Goal: Browse casually: Explore the website without a specific task or goal

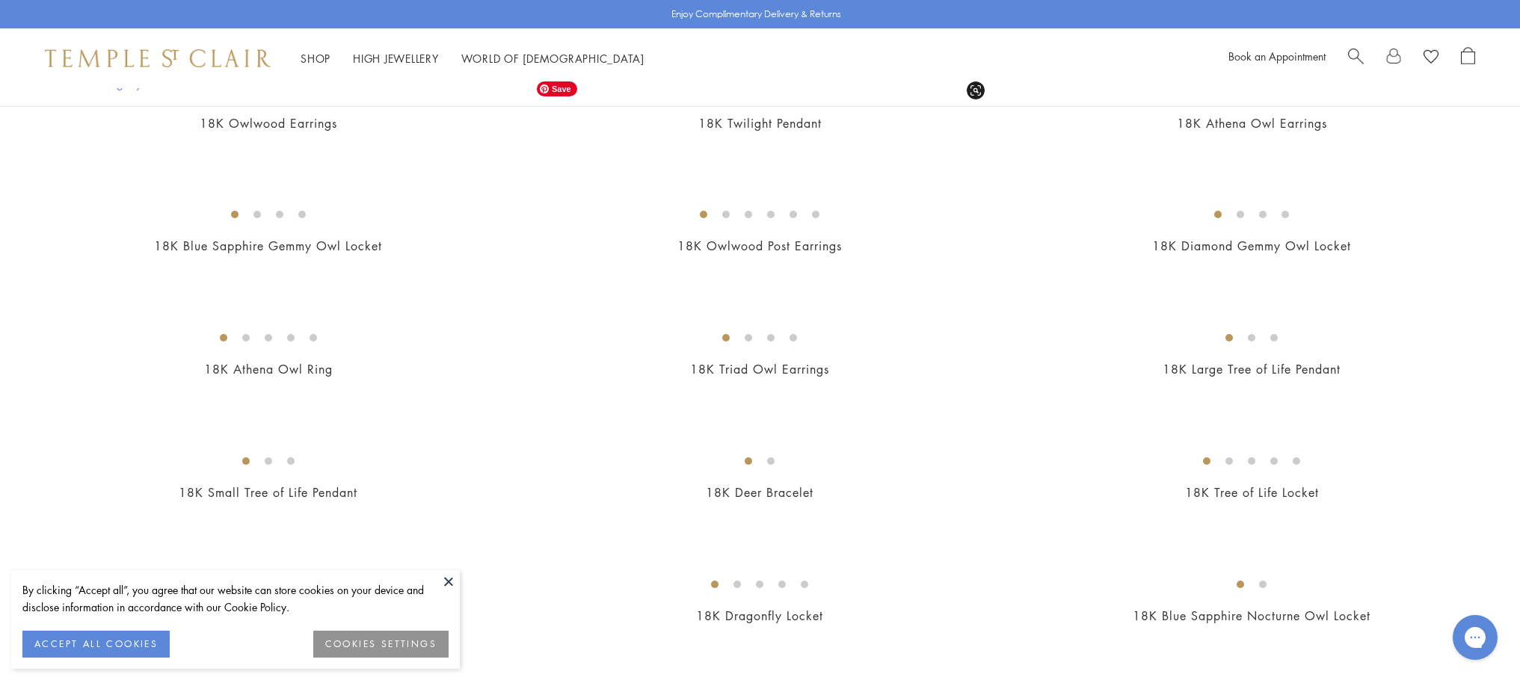
scroll to position [608, 0]
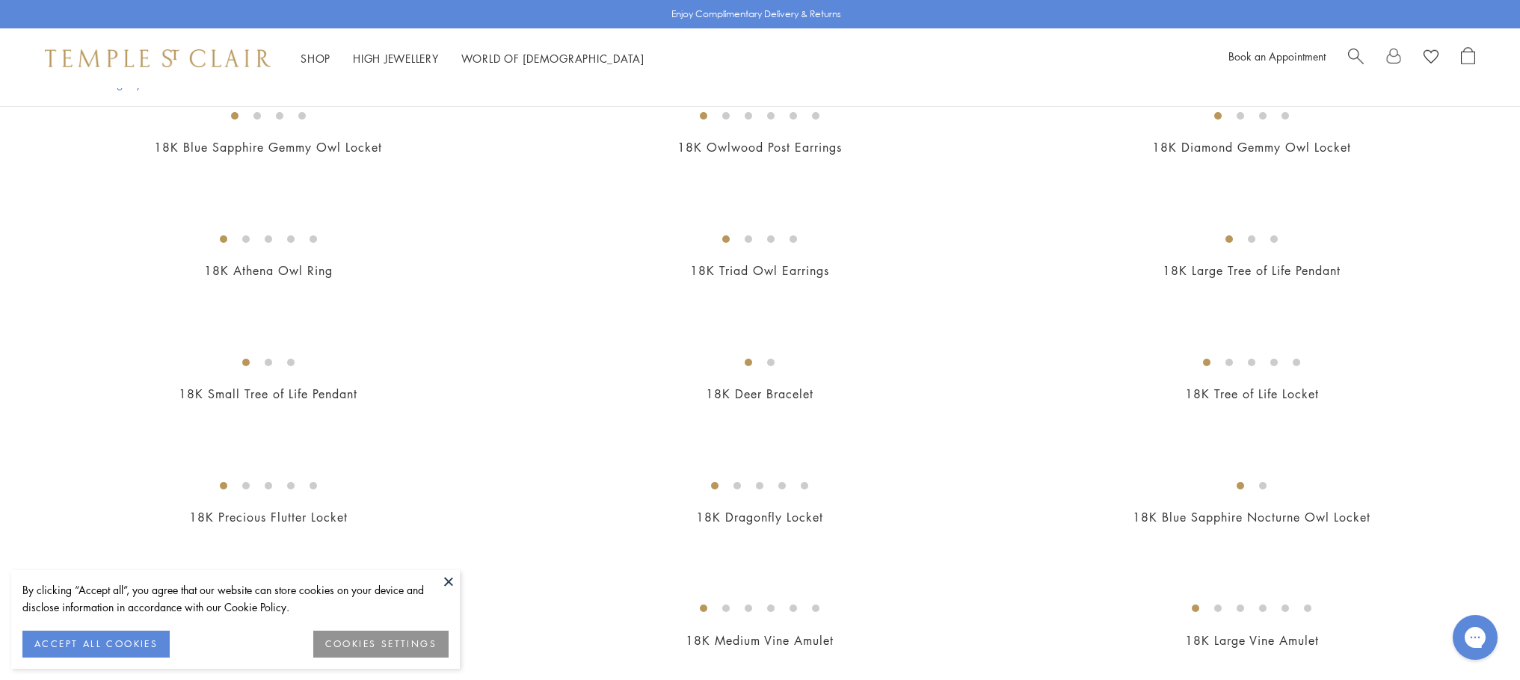
click at [446, 582] on button at bounding box center [448, 581] width 22 height 22
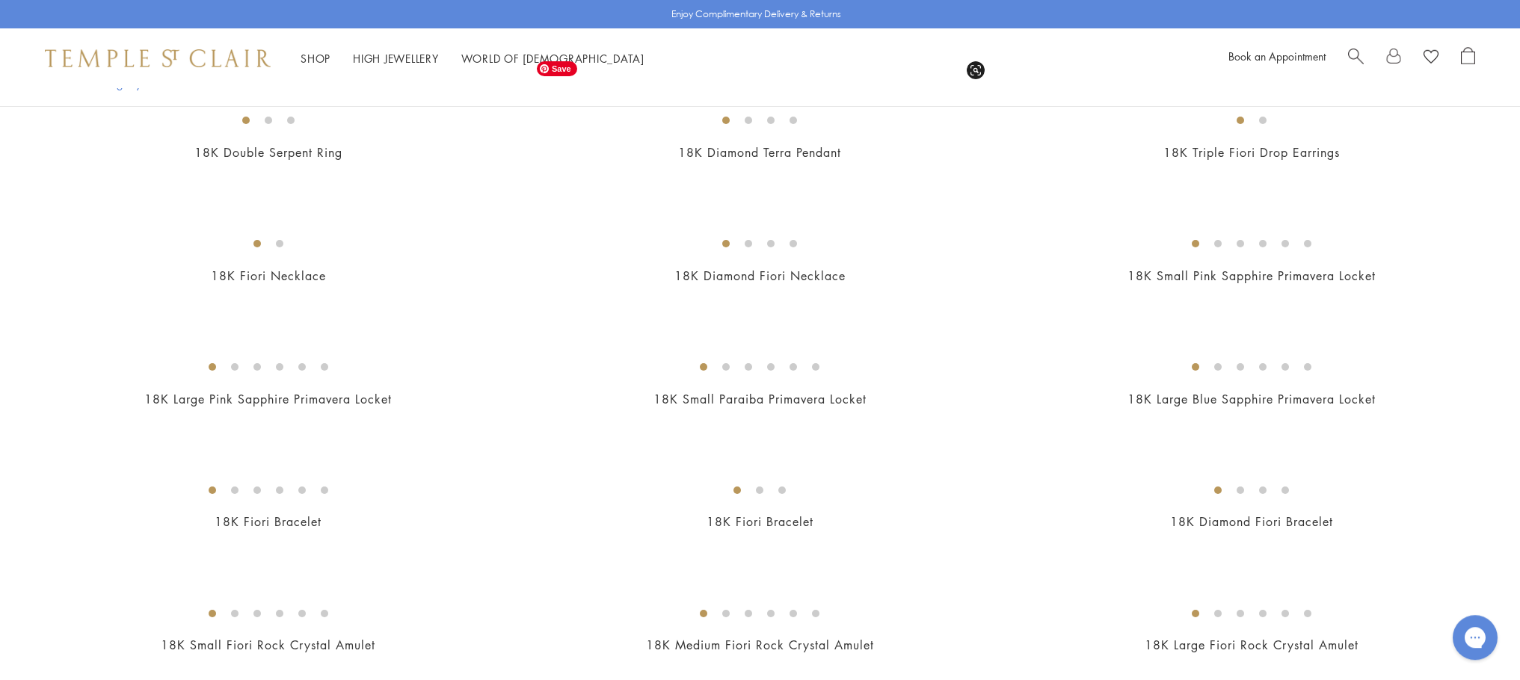
scroll to position [2253, 0]
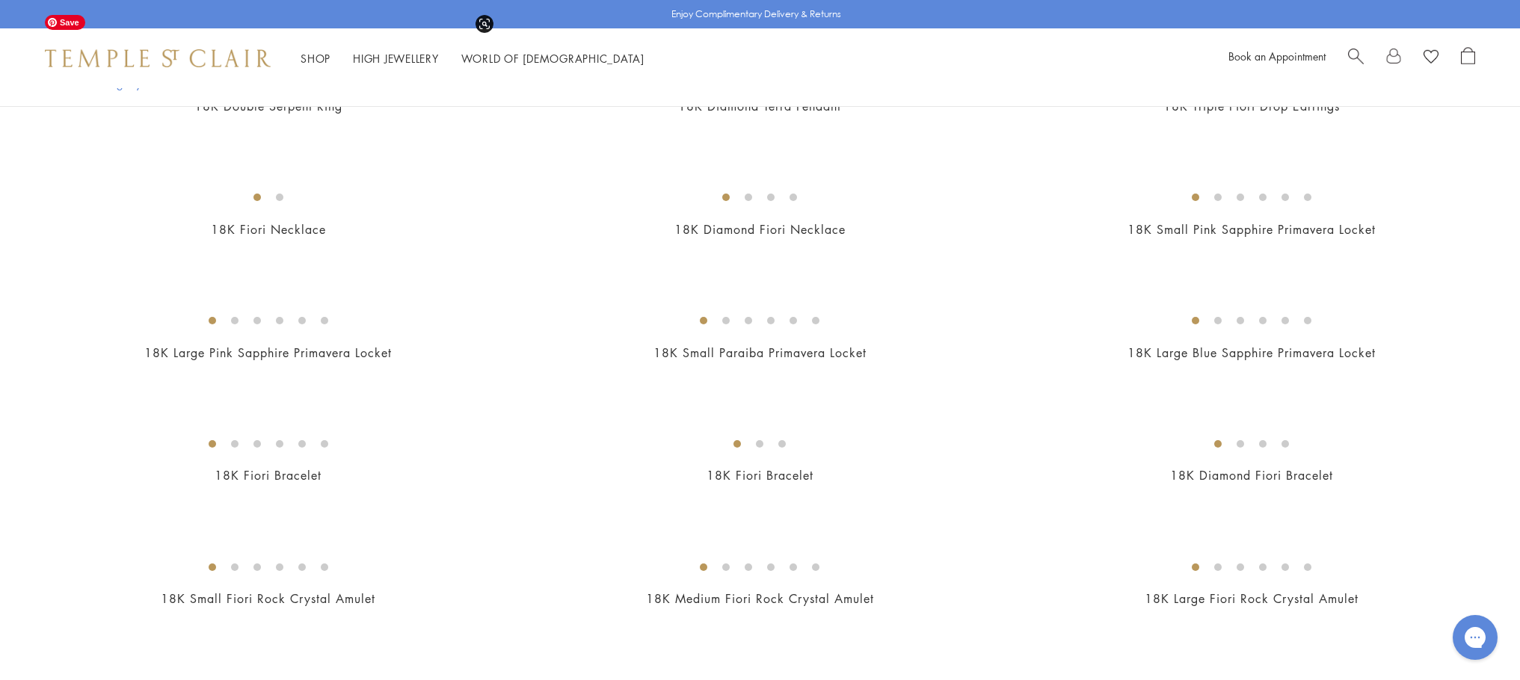
click at [0, 0] on img at bounding box center [0, 0] width 0 height 0
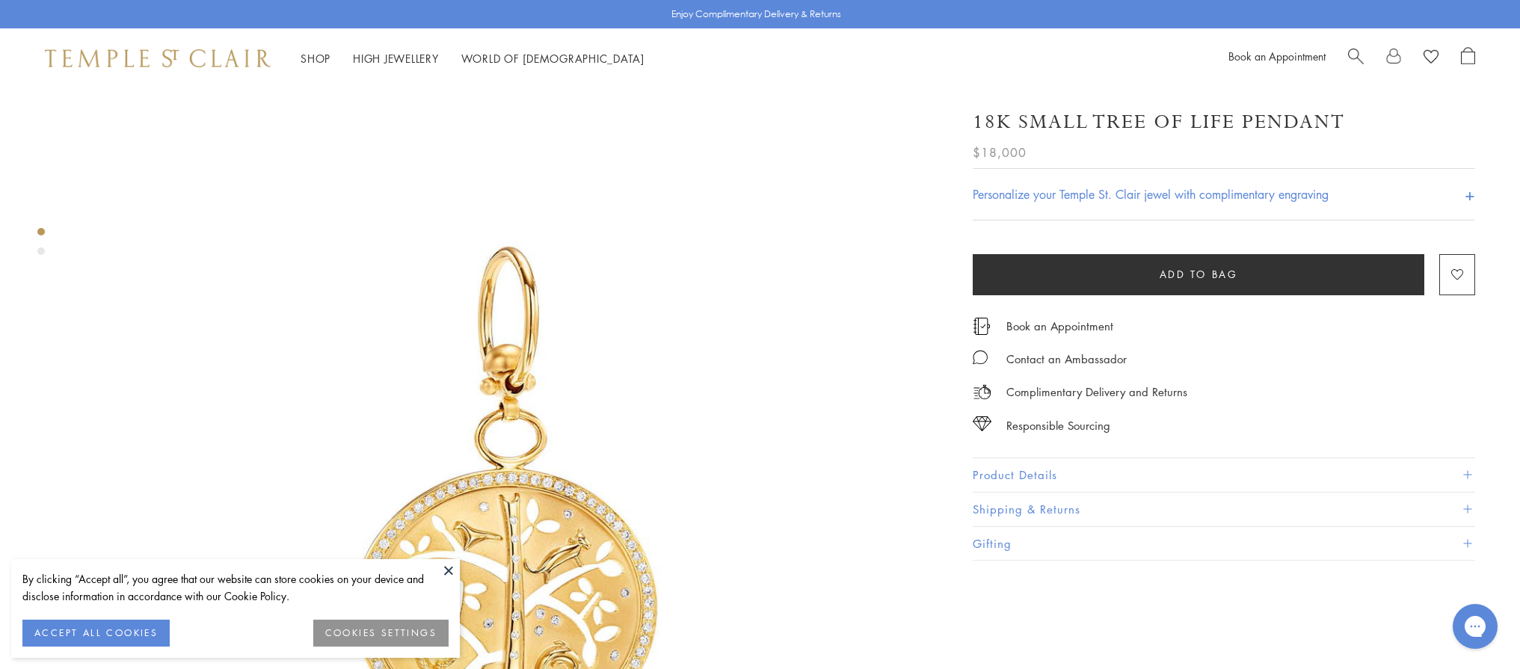
click at [121, 107] on img at bounding box center [506, 519] width 862 height 862
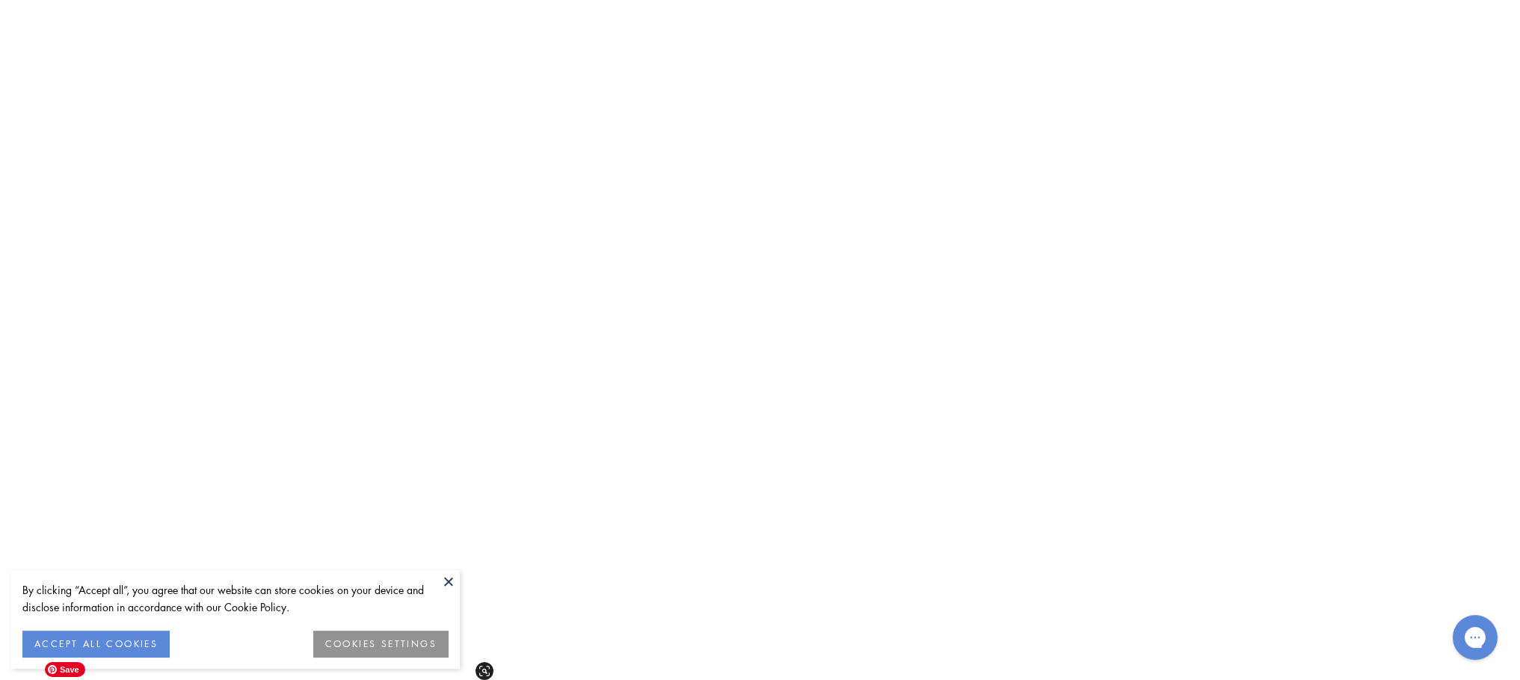
scroll to position [4391, 0]
click at [0, 0] on img at bounding box center [0, 0] width 0 height 0
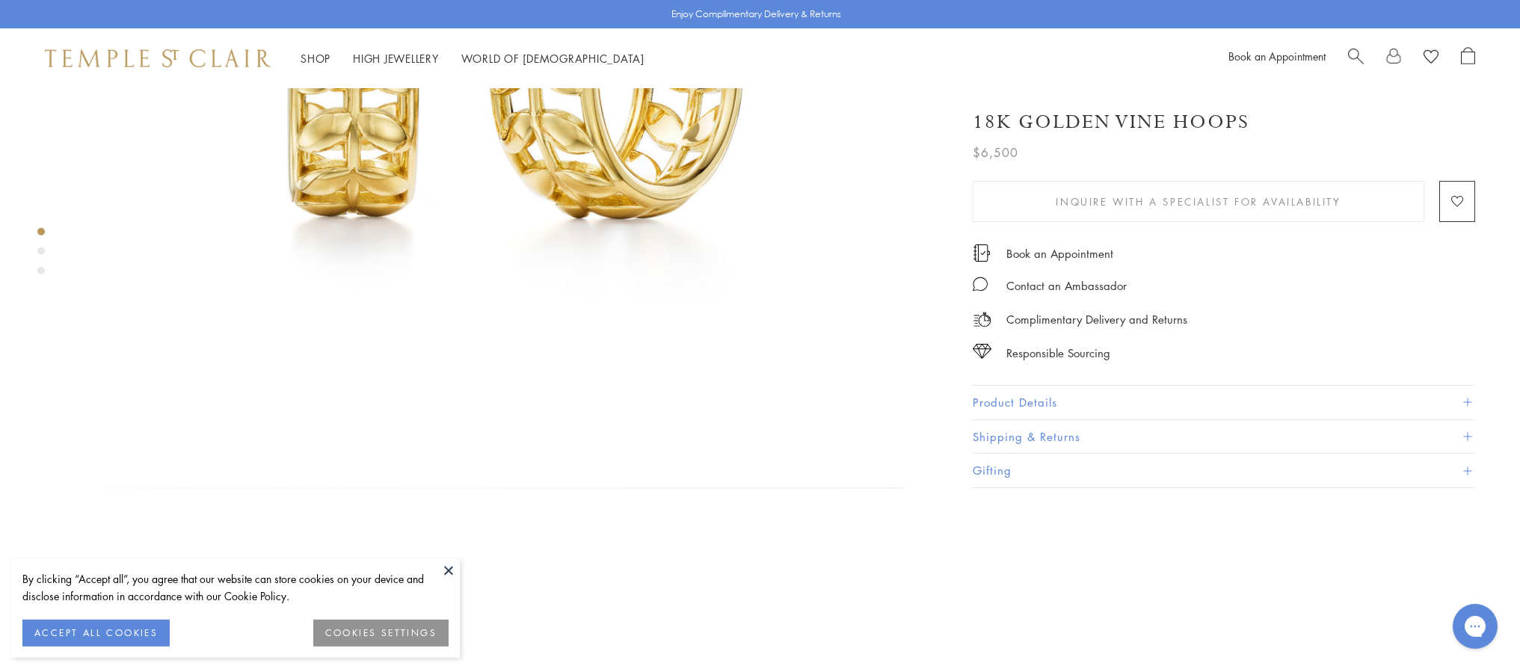
scroll to position [460, 0]
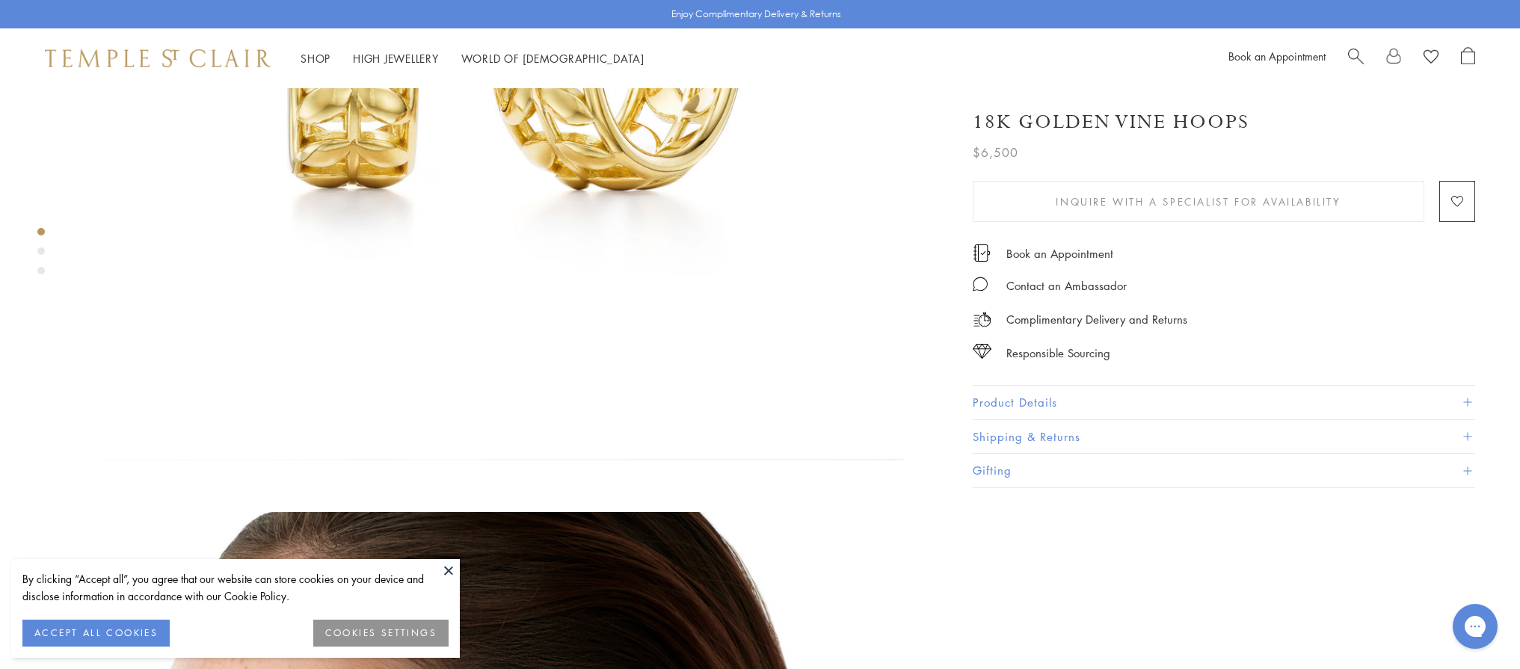
click at [94, 621] on button "ACCEPT ALL COOKIES" at bounding box center [95, 633] width 147 height 27
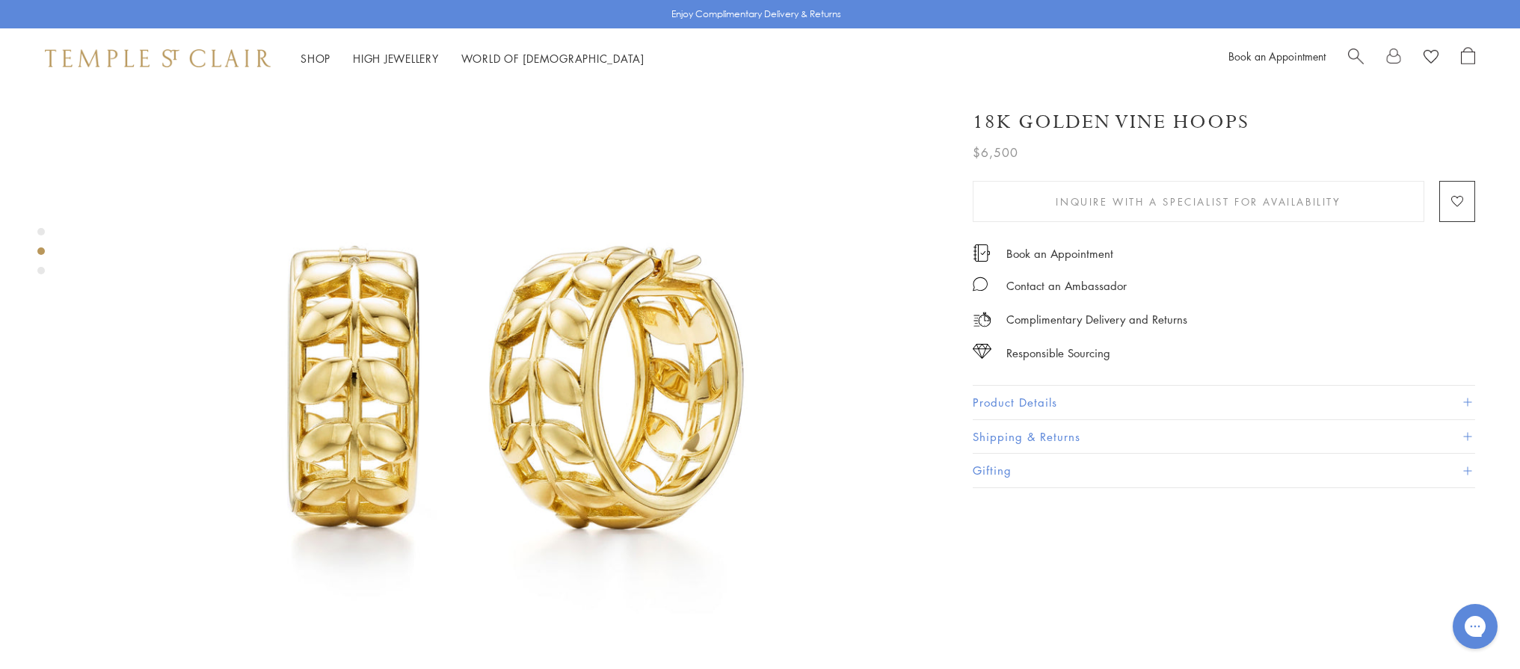
scroll to position [0, 0]
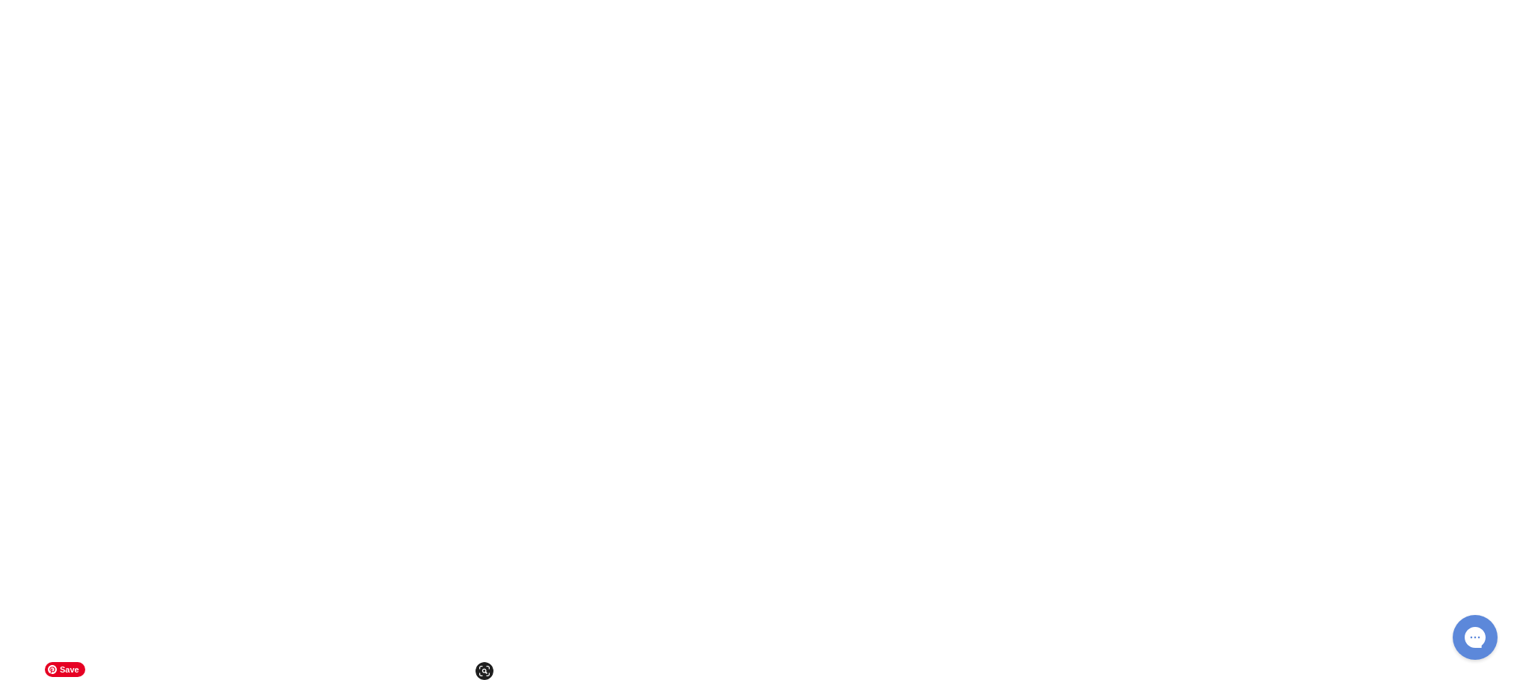
click at [0, 0] on img at bounding box center [0, 0] width 0 height 0
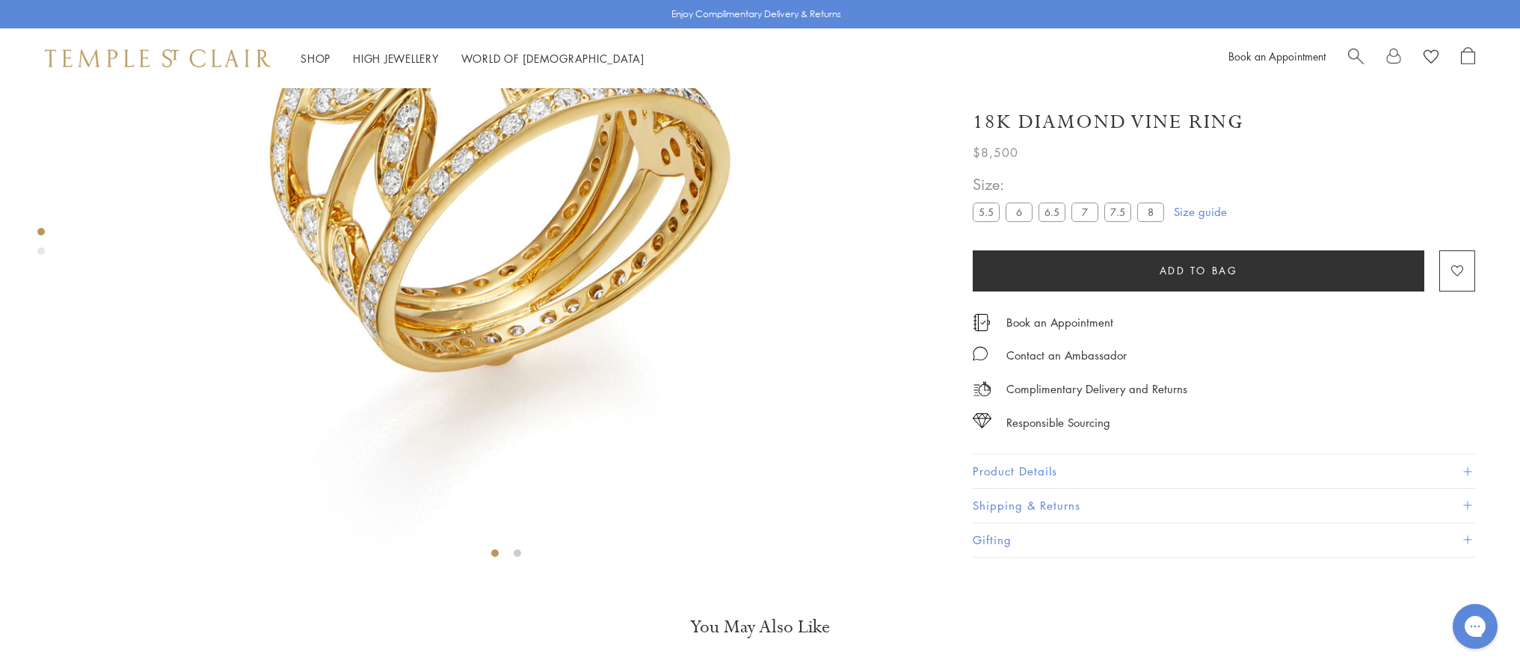
scroll to position [39, 0]
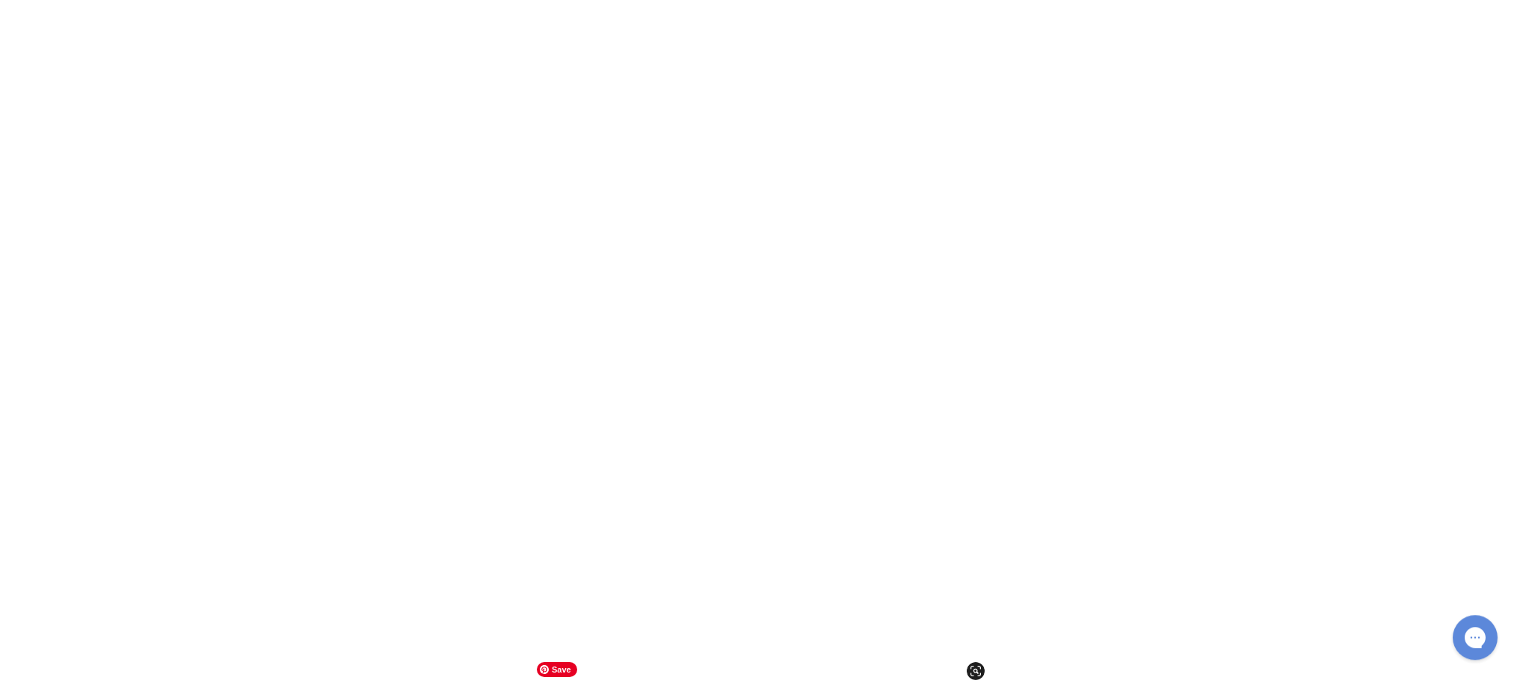
scroll to position [11693, 0]
click at [0, 0] on img at bounding box center [0, 0] width 0 height 0
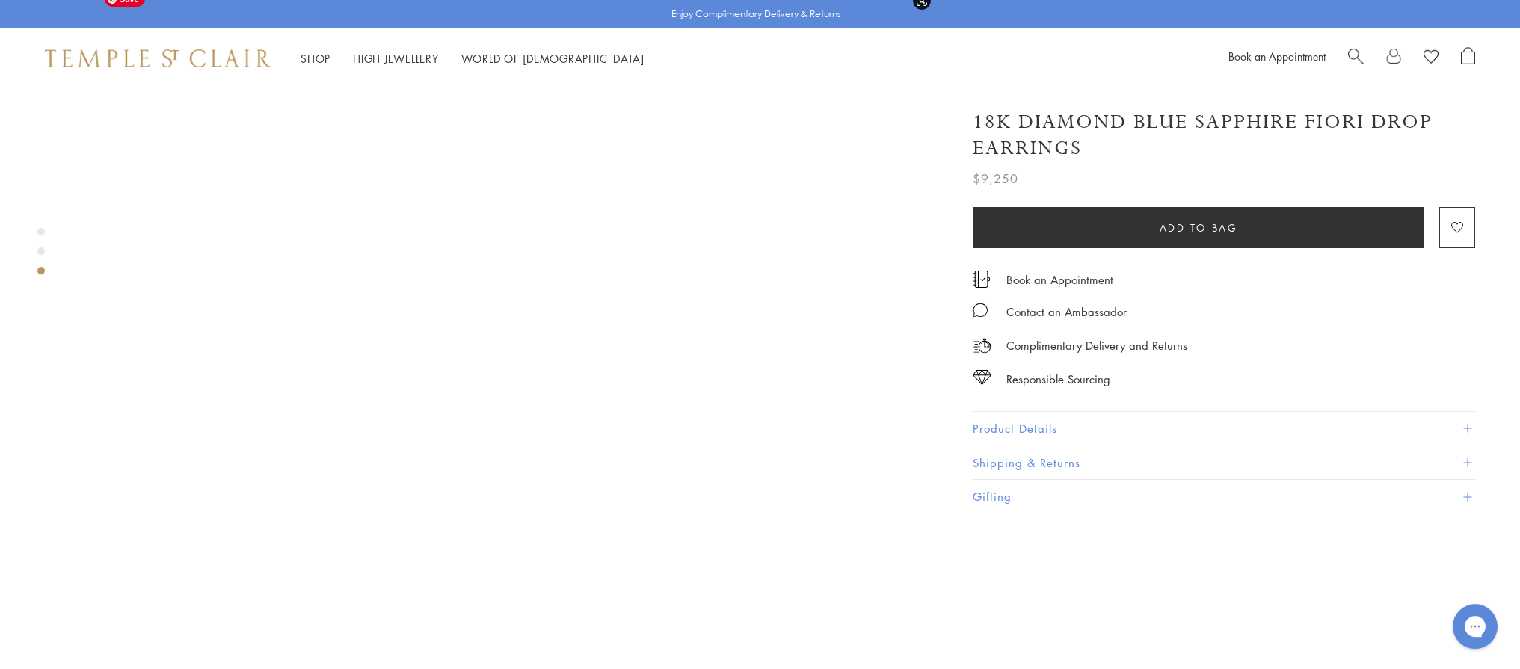
scroll to position [1414, 0]
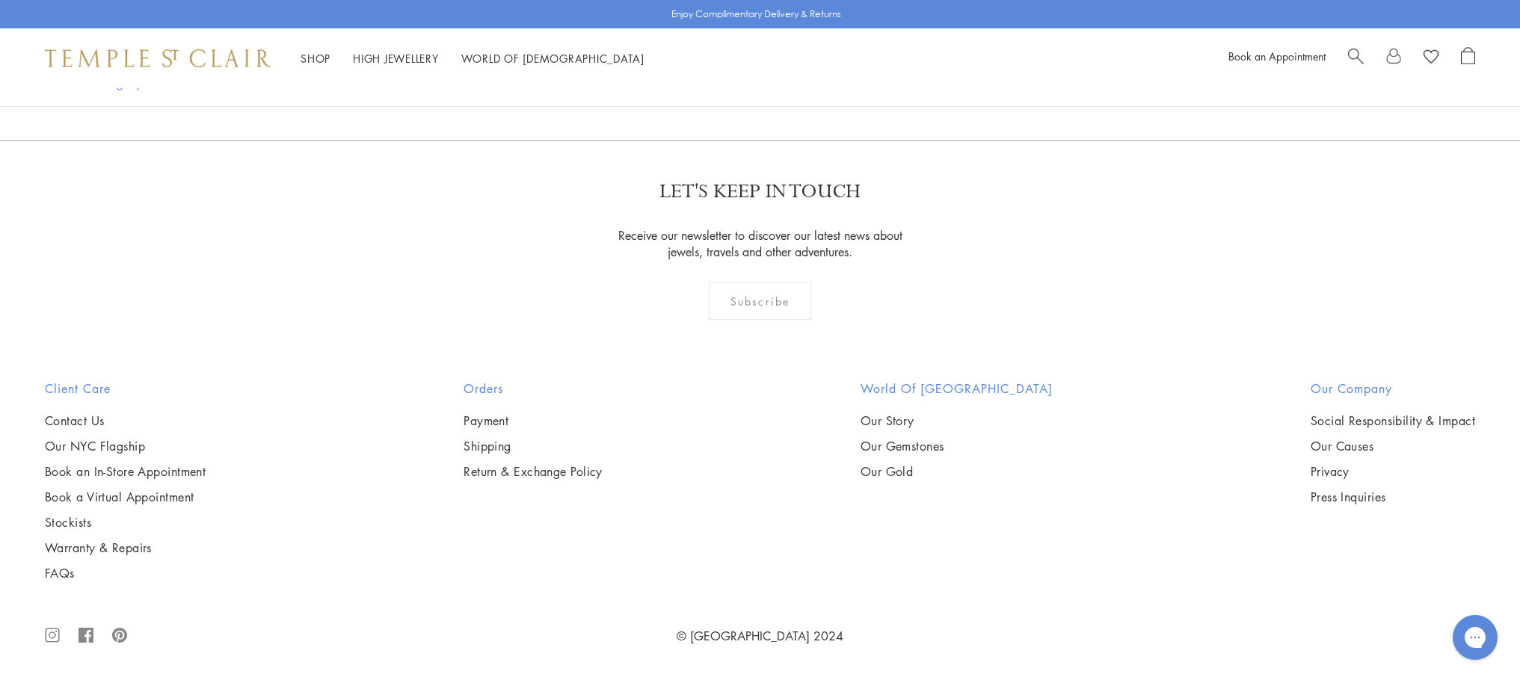
scroll to position [12001, 0]
click at [742, 80] on link "2" at bounding box center [736, 59] width 49 height 41
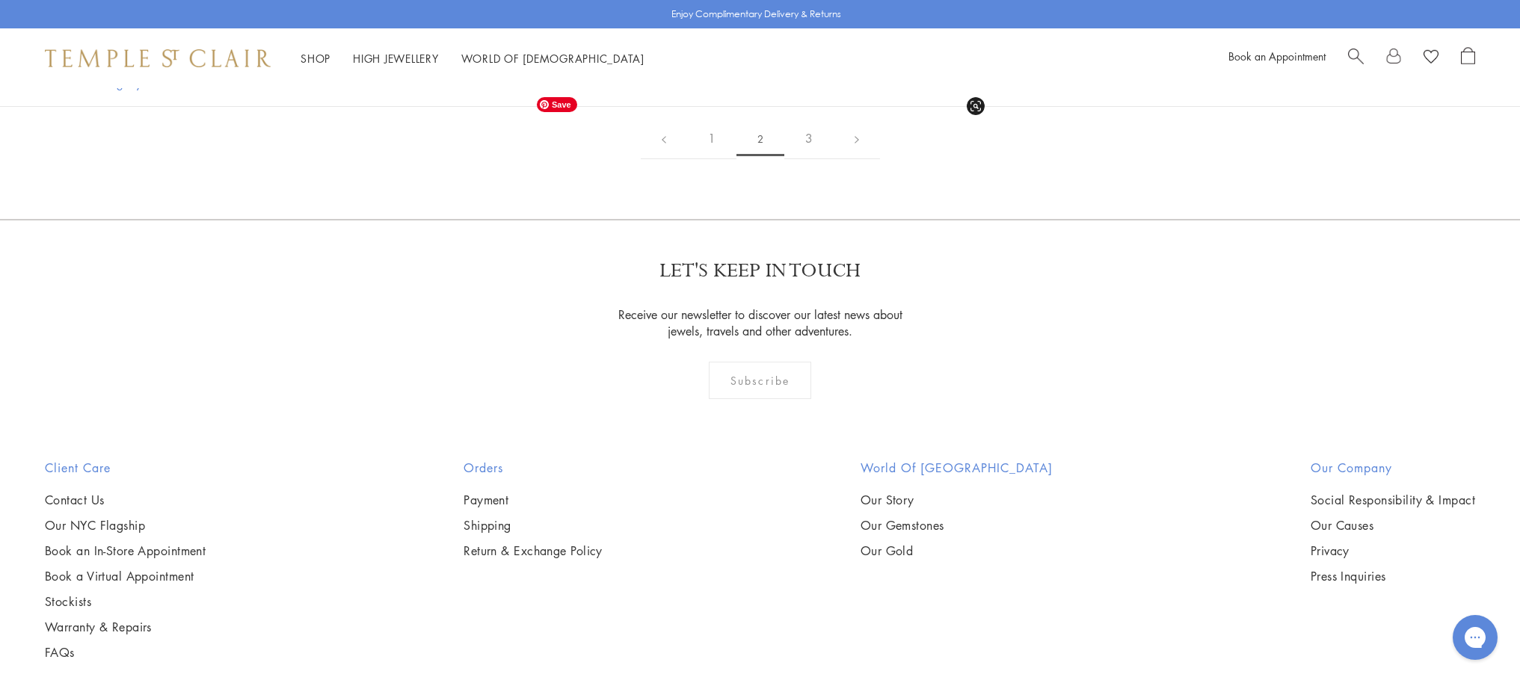
click at [0, 0] on img at bounding box center [0, 0] width 0 height 0
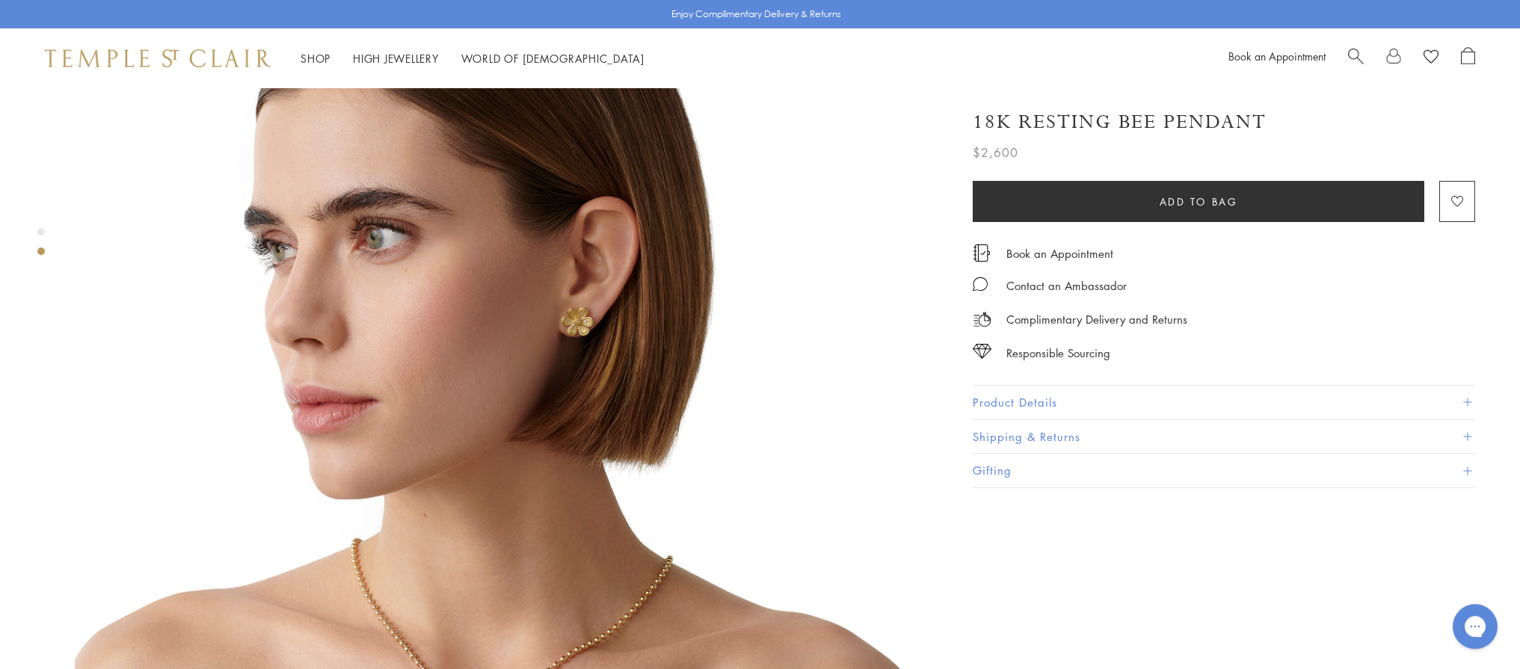
scroll to position [888, 0]
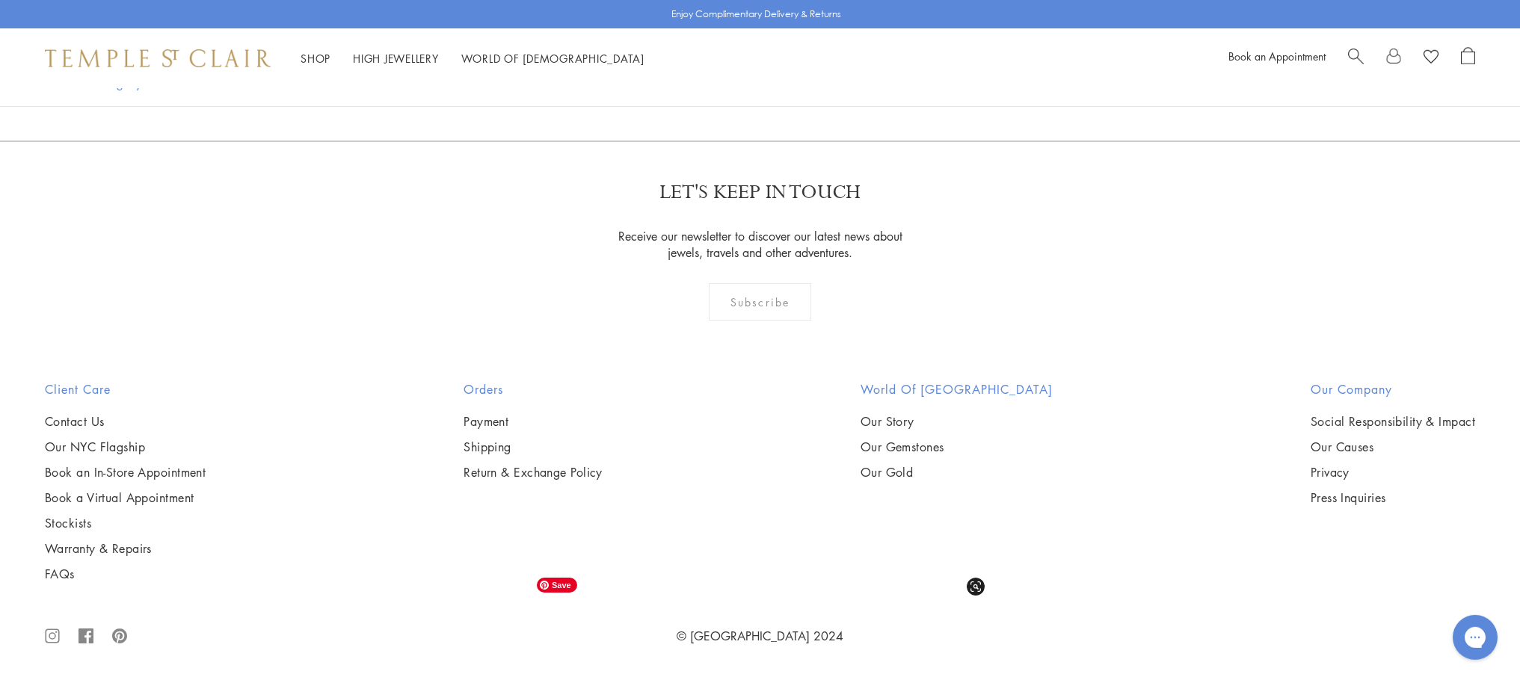
scroll to position [3421, 0]
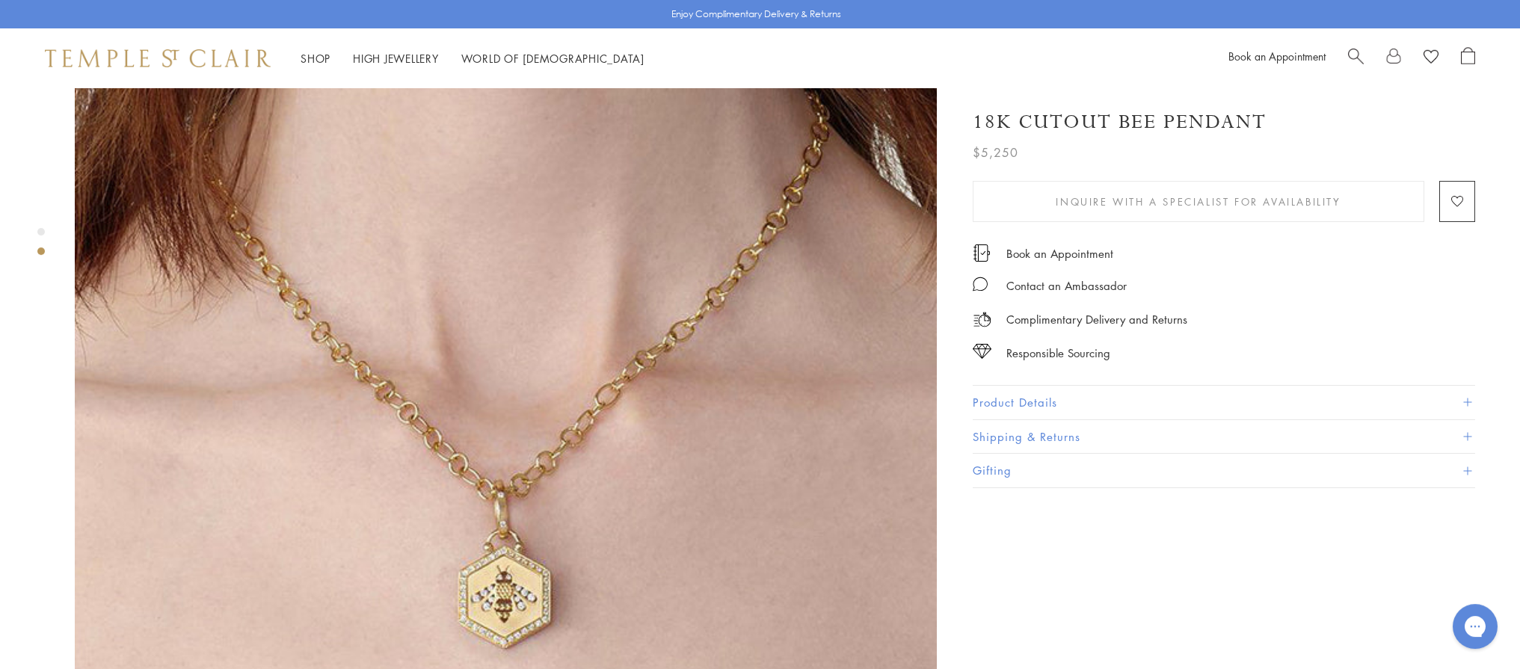
scroll to position [987, 0]
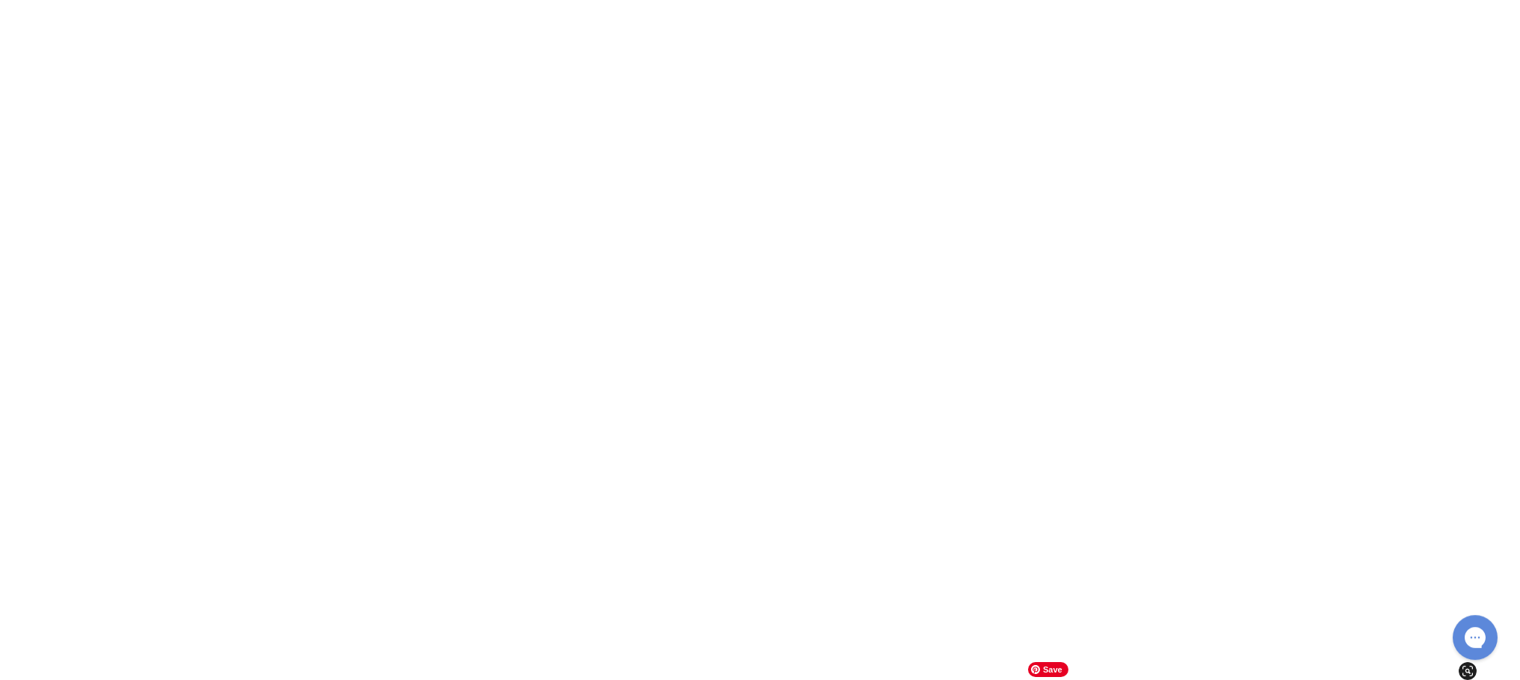
scroll to position [6184, 0]
click at [0, 0] on img at bounding box center [0, 0] width 0 height 0
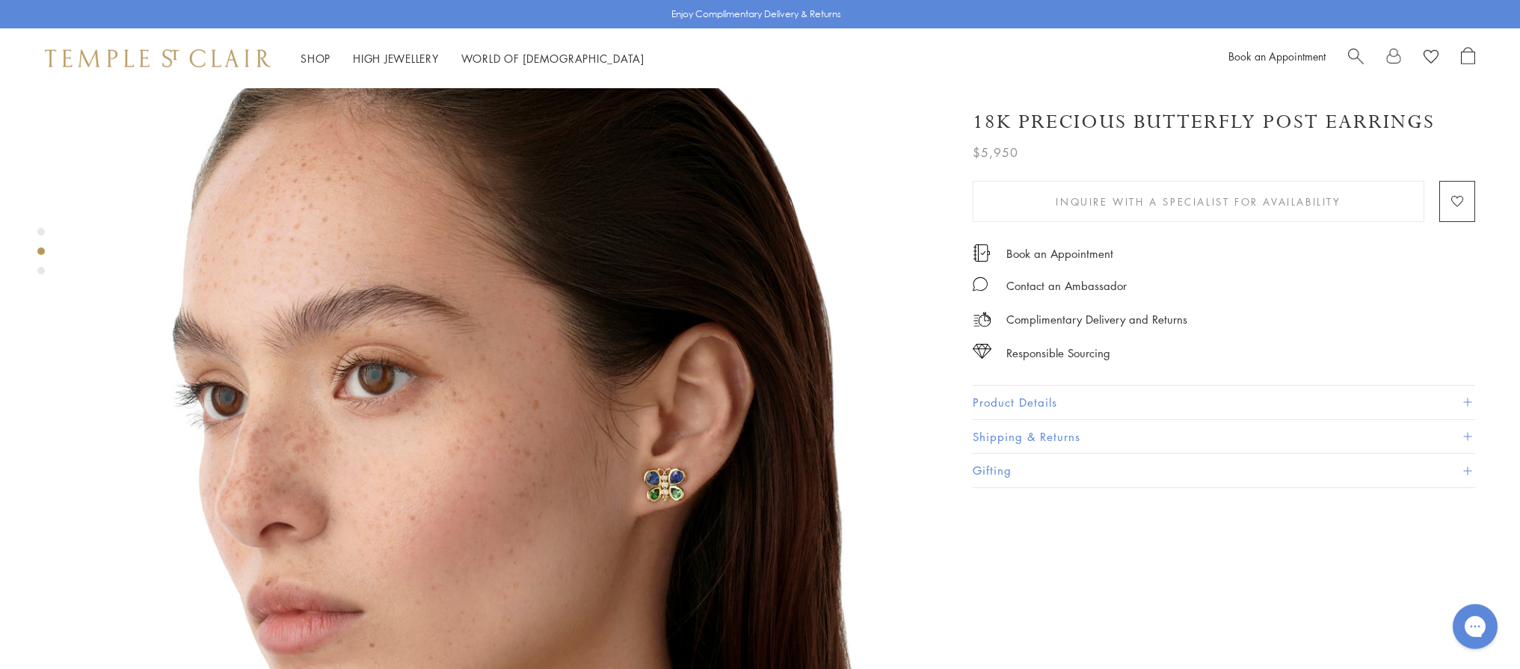
scroll to position [921, 0]
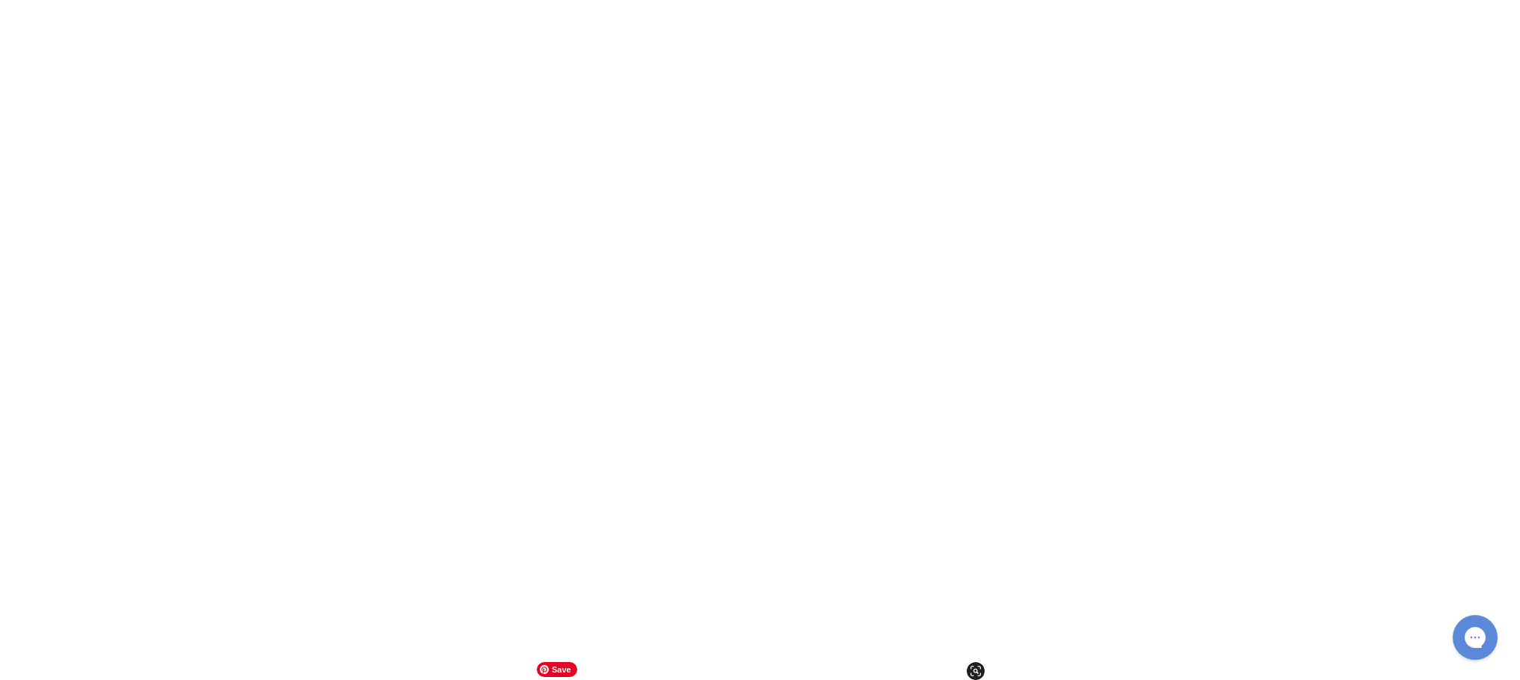
scroll to position [8963, 0]
click at [0, 0] on img at bounding box center [0, 0] width 0 height 0
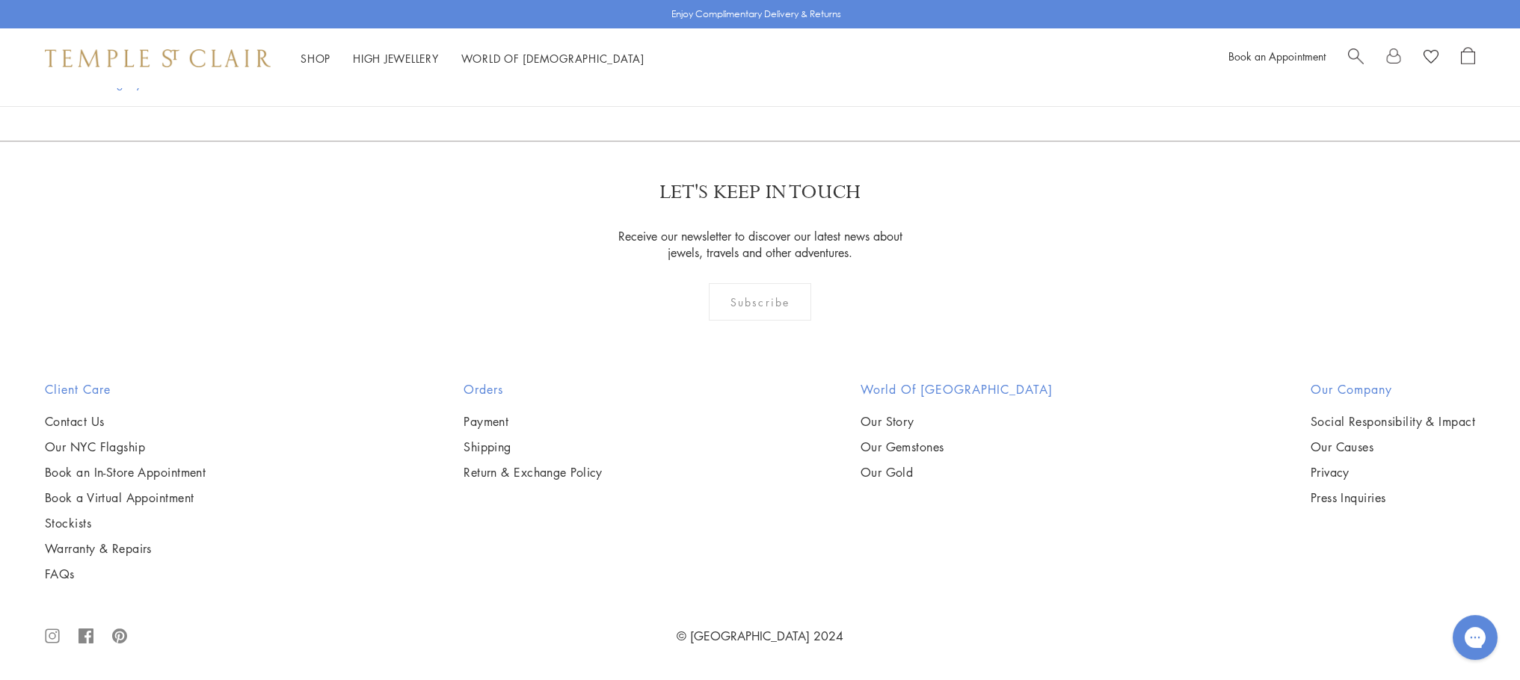
scroll to position [10246, 0]
click at [804, 81] on link "3" at bounding box center [808, 60] width 49 height 41
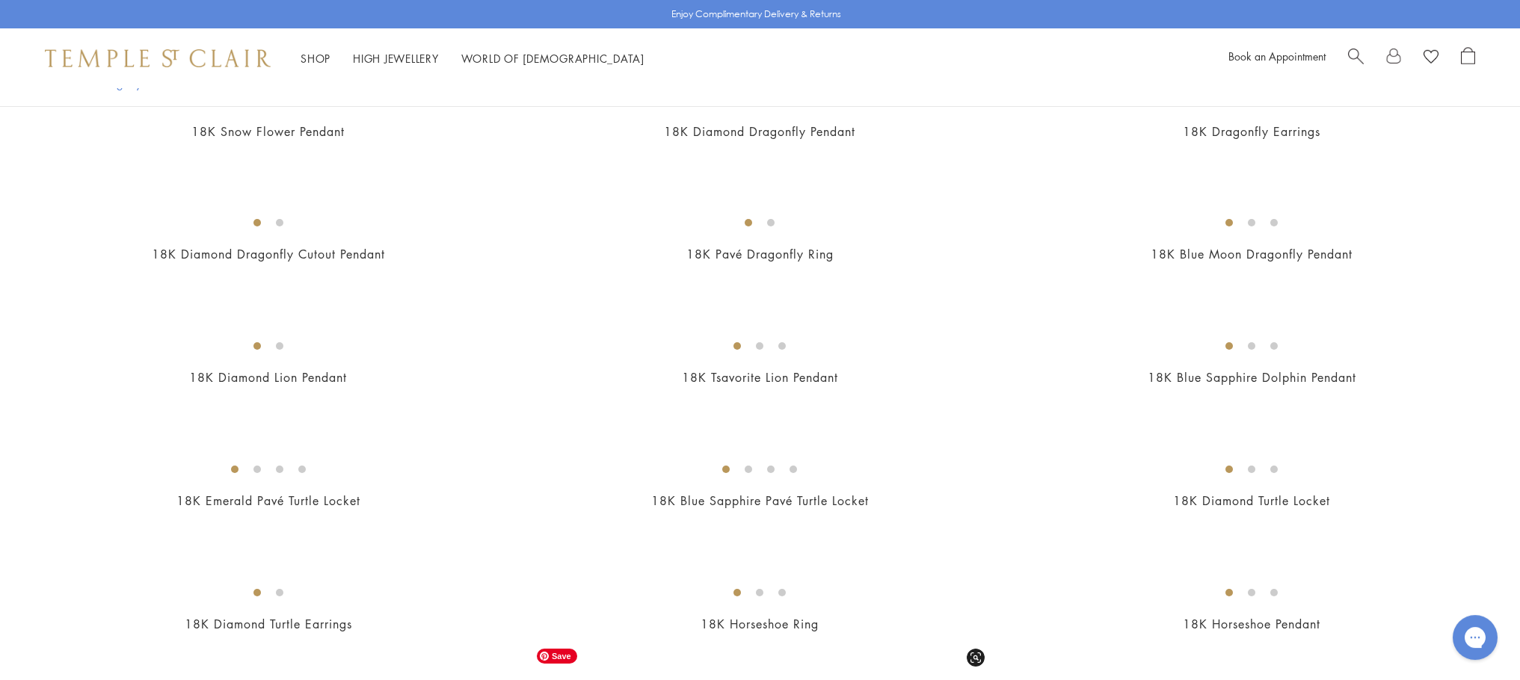
scroll to position [460, 0]
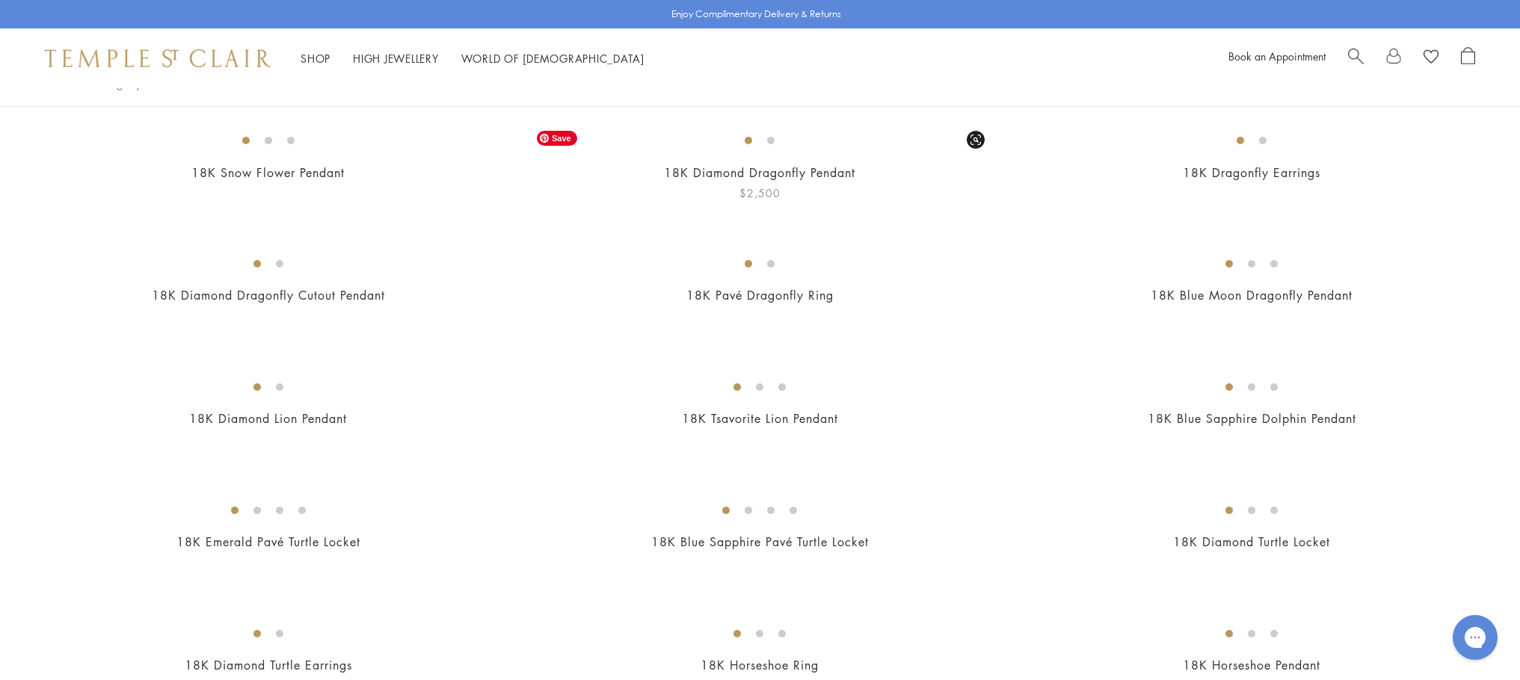
click at [0, 0] on img at bounding box center [0, 0] width 0 height 0
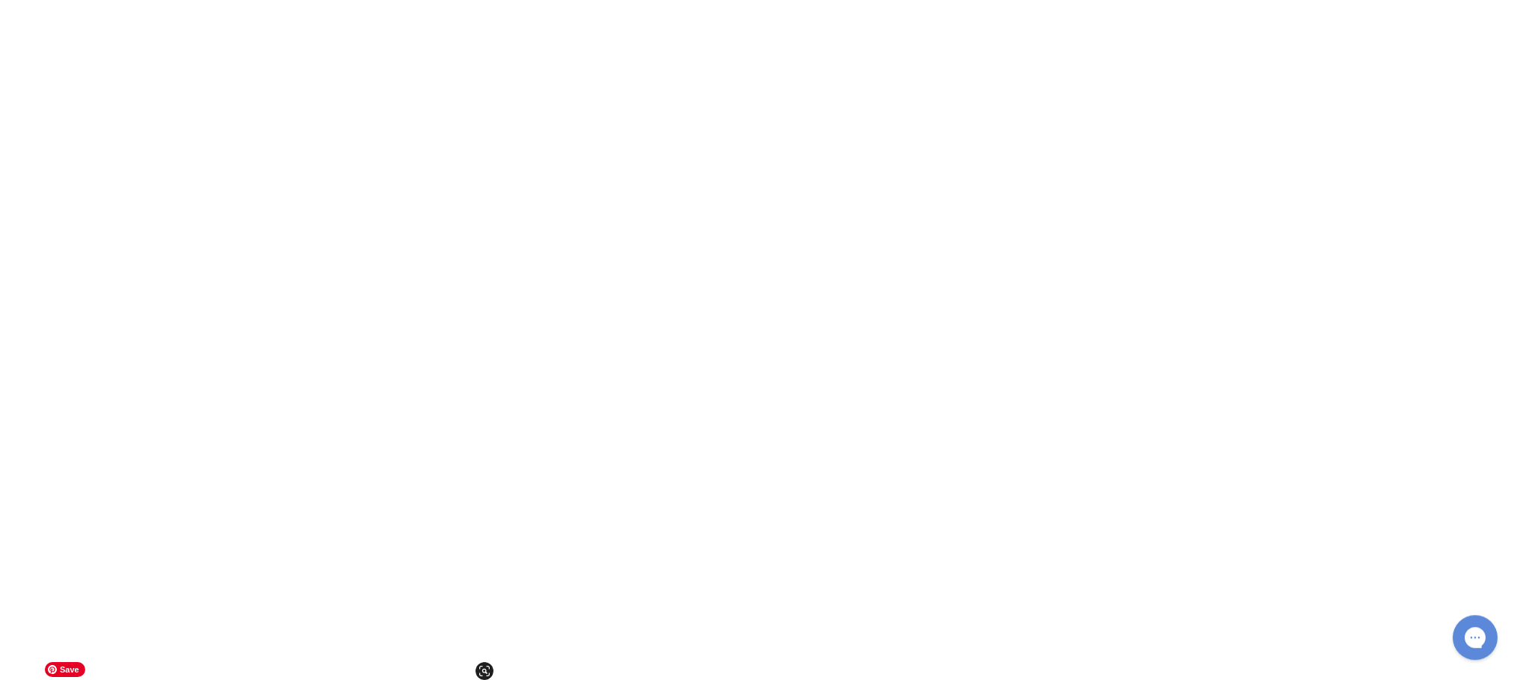
scroll to position [4408, 0]
click at [0, 0] on img at bounding box center [0, 0] width 0 height 0
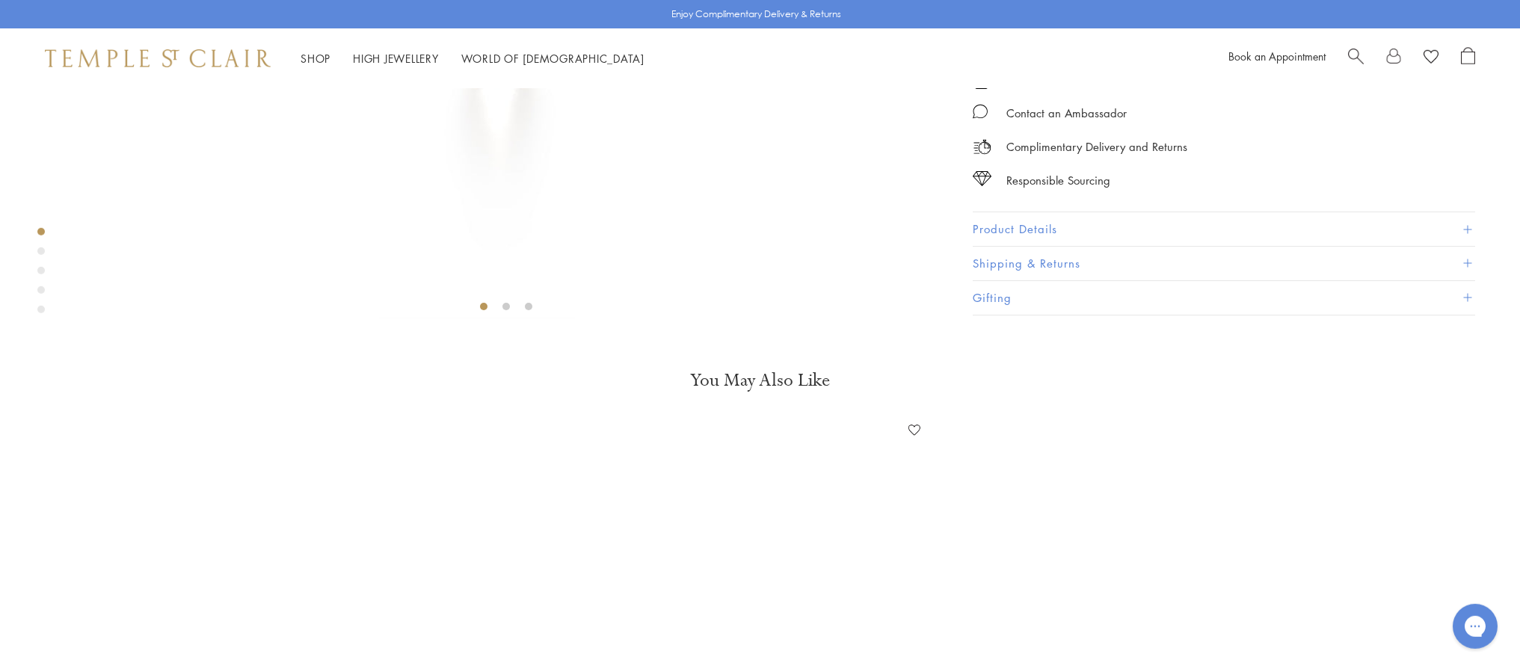
scroll to position [203, 0]
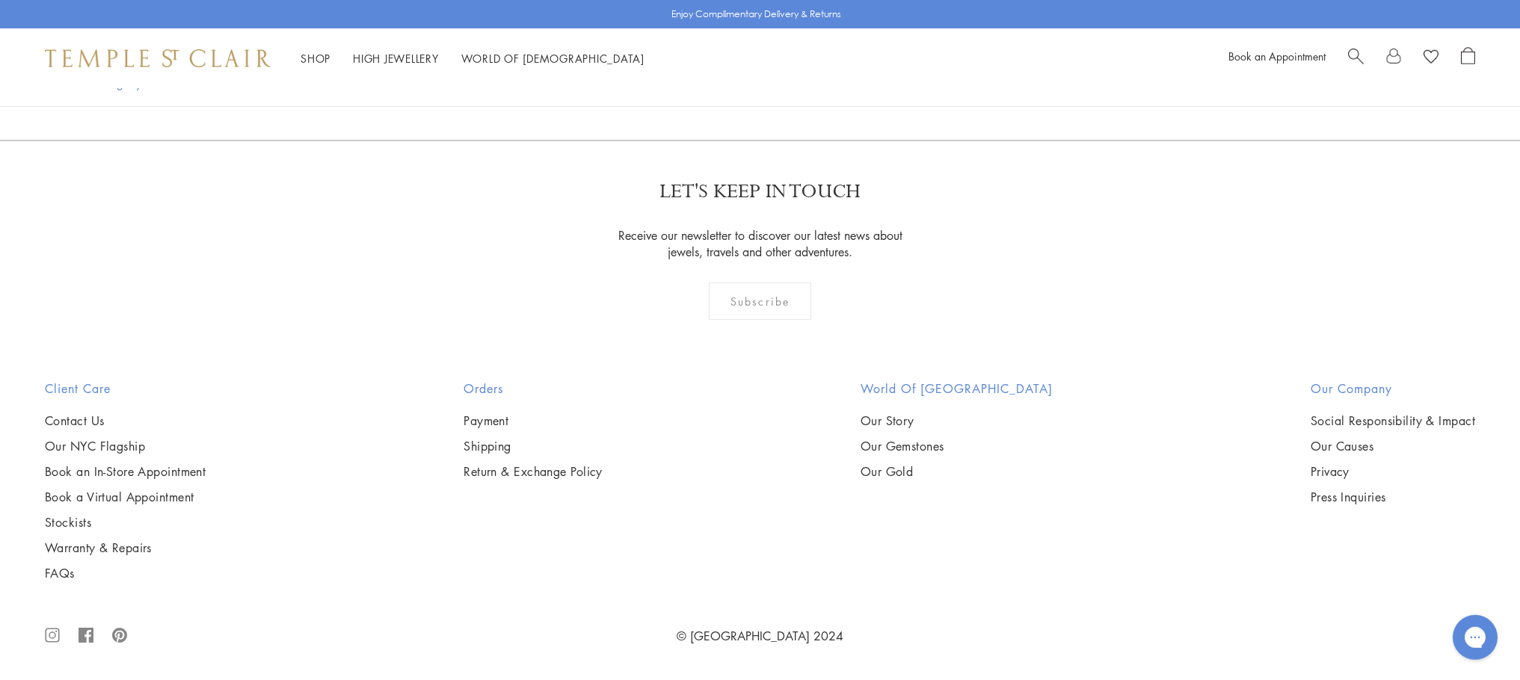
scroll to position [6085, 0]
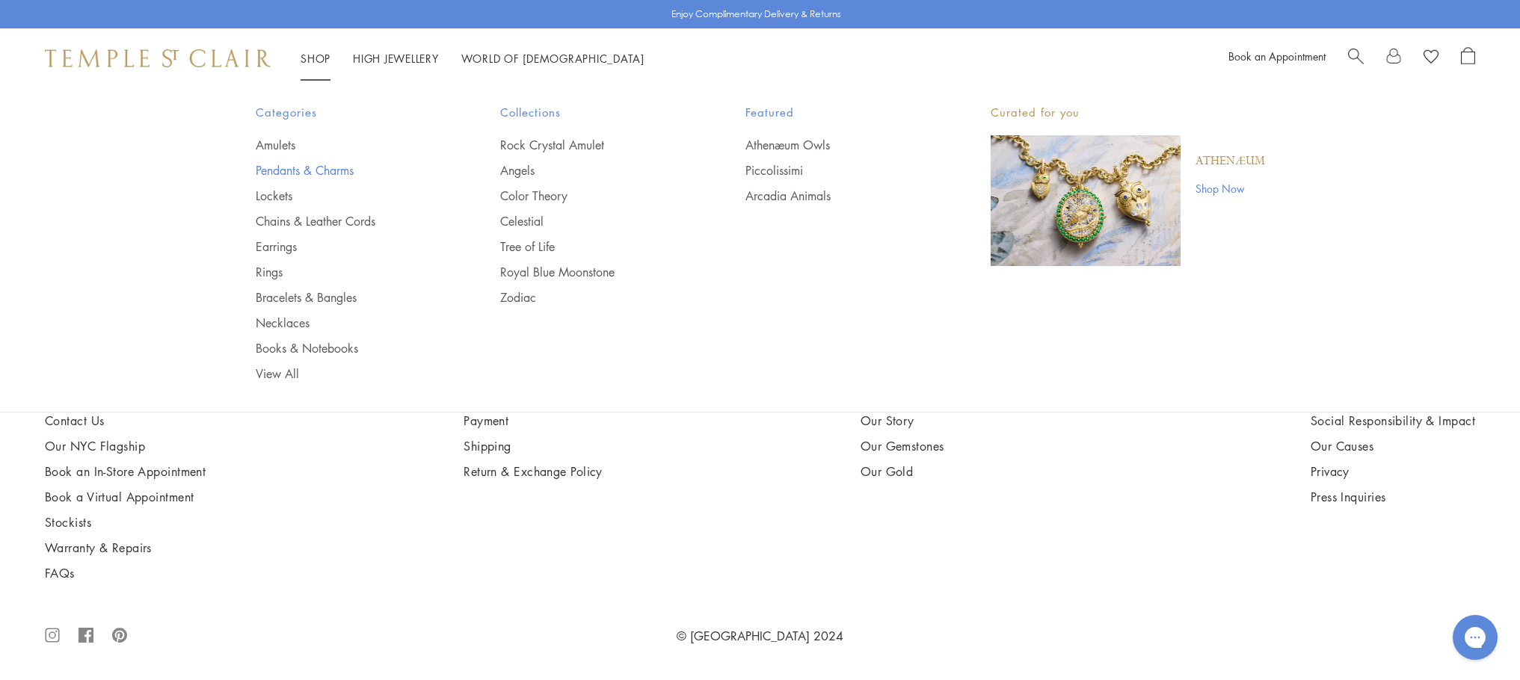
click at [320, 171] on link "Pendants & Charms" at bounding box center [348, 170] width 185 height 16
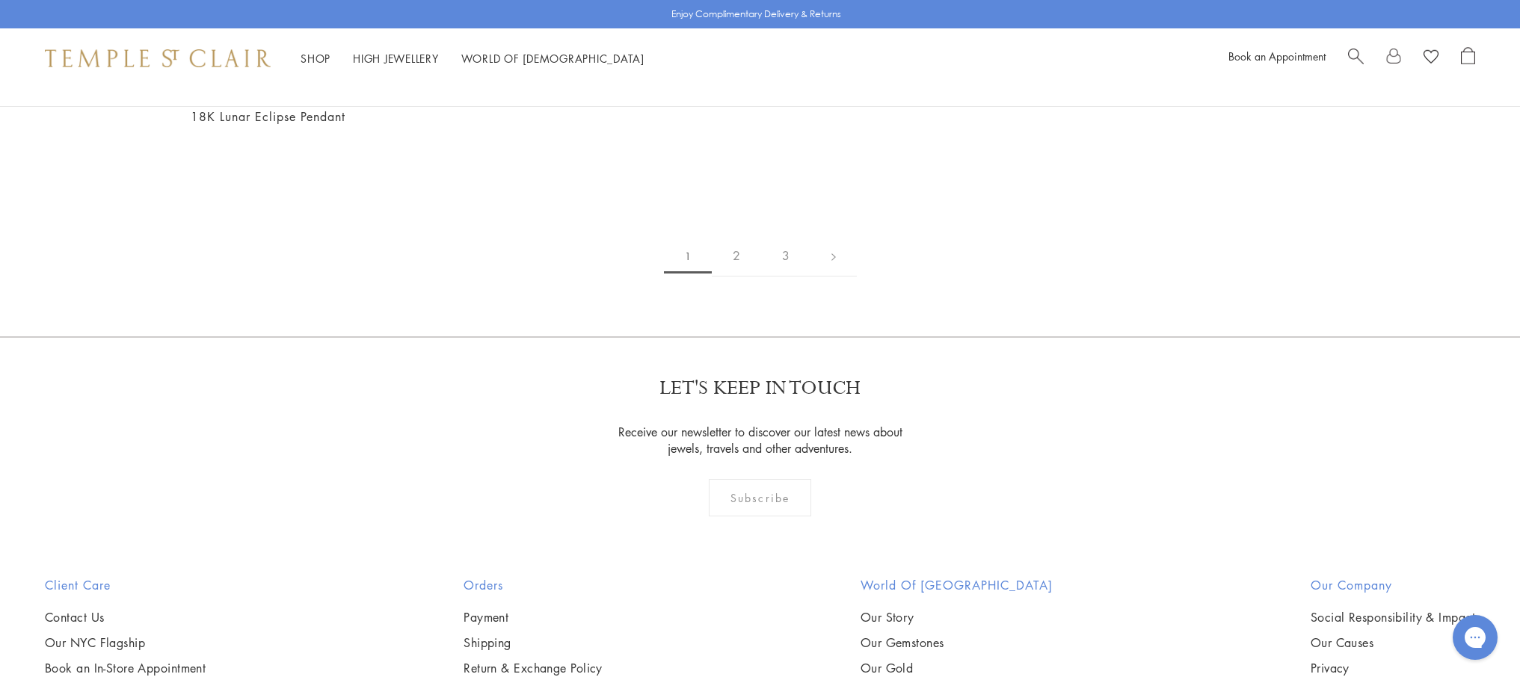
scroll to position [3075, 0]
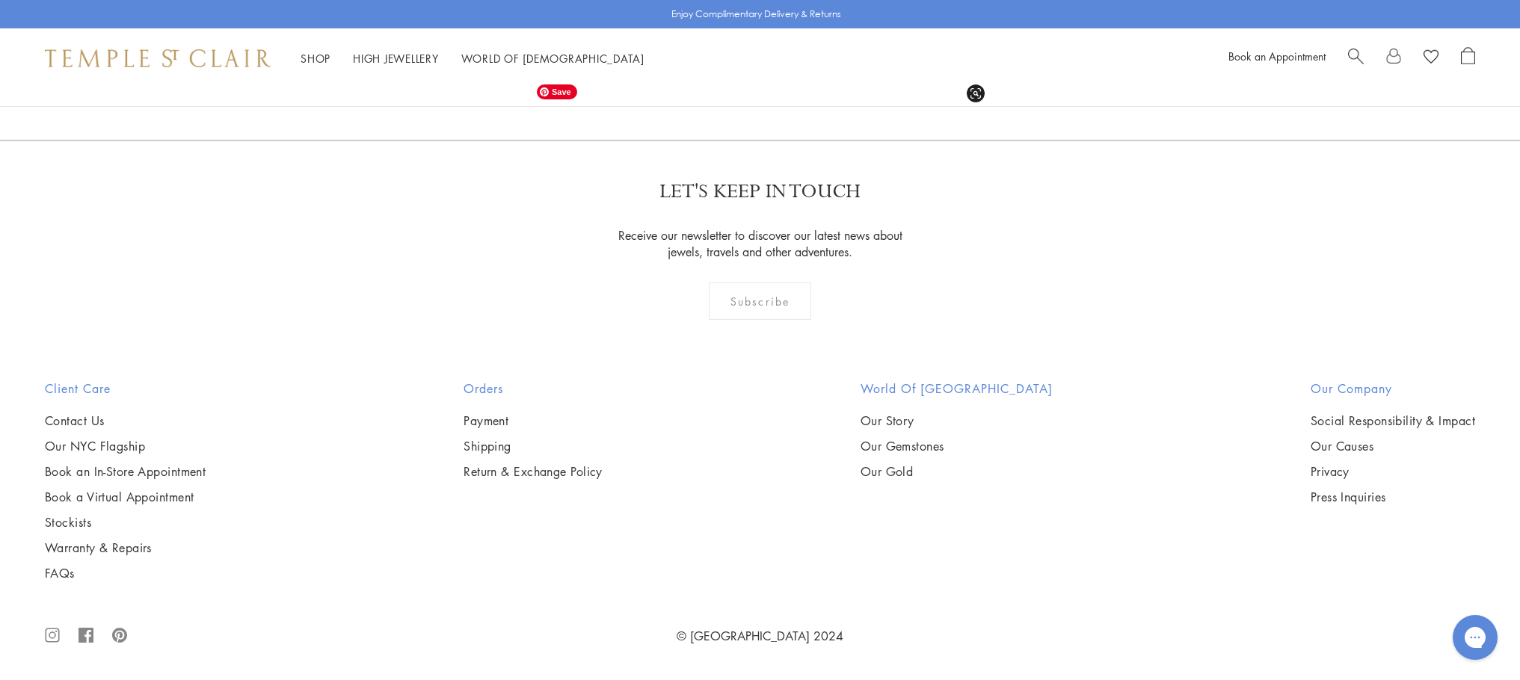
click at [0, 0] on img at bounding box center [0, 0] width 0 height 0
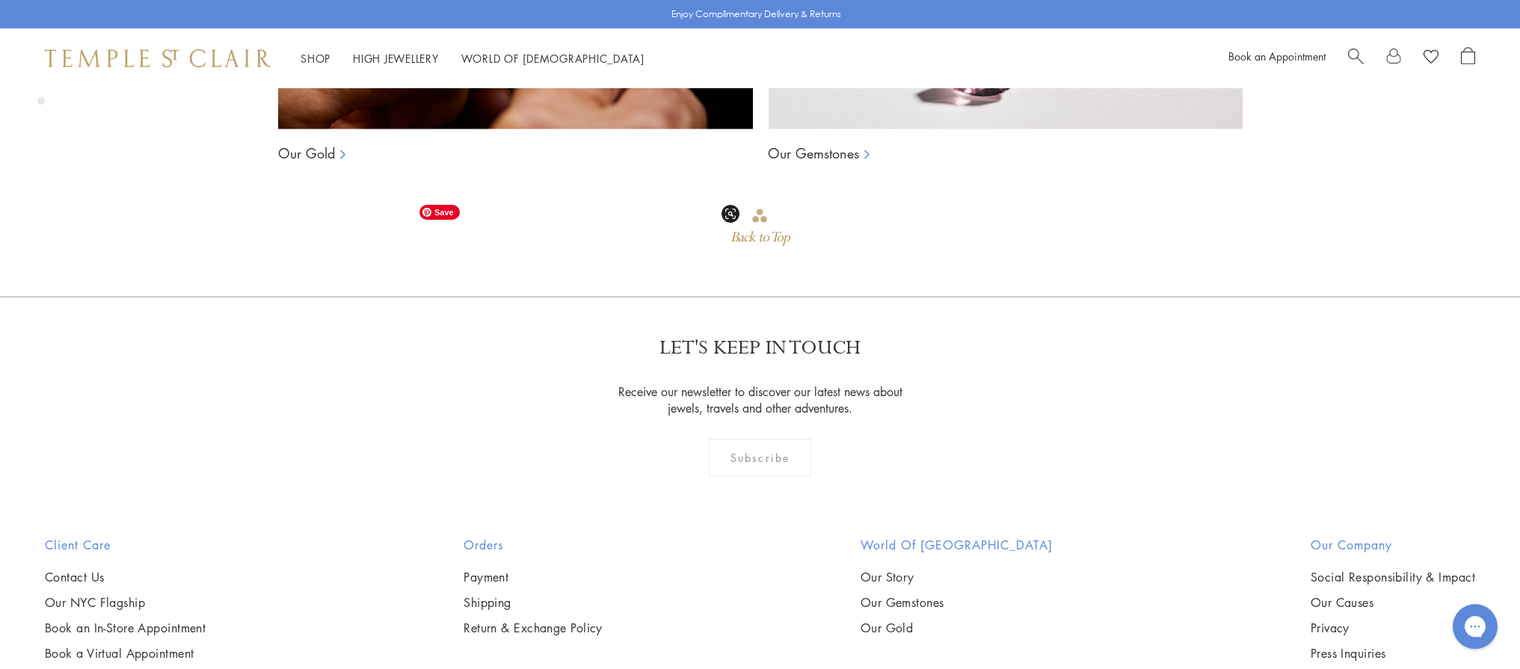
scroll to position [1845, 0]
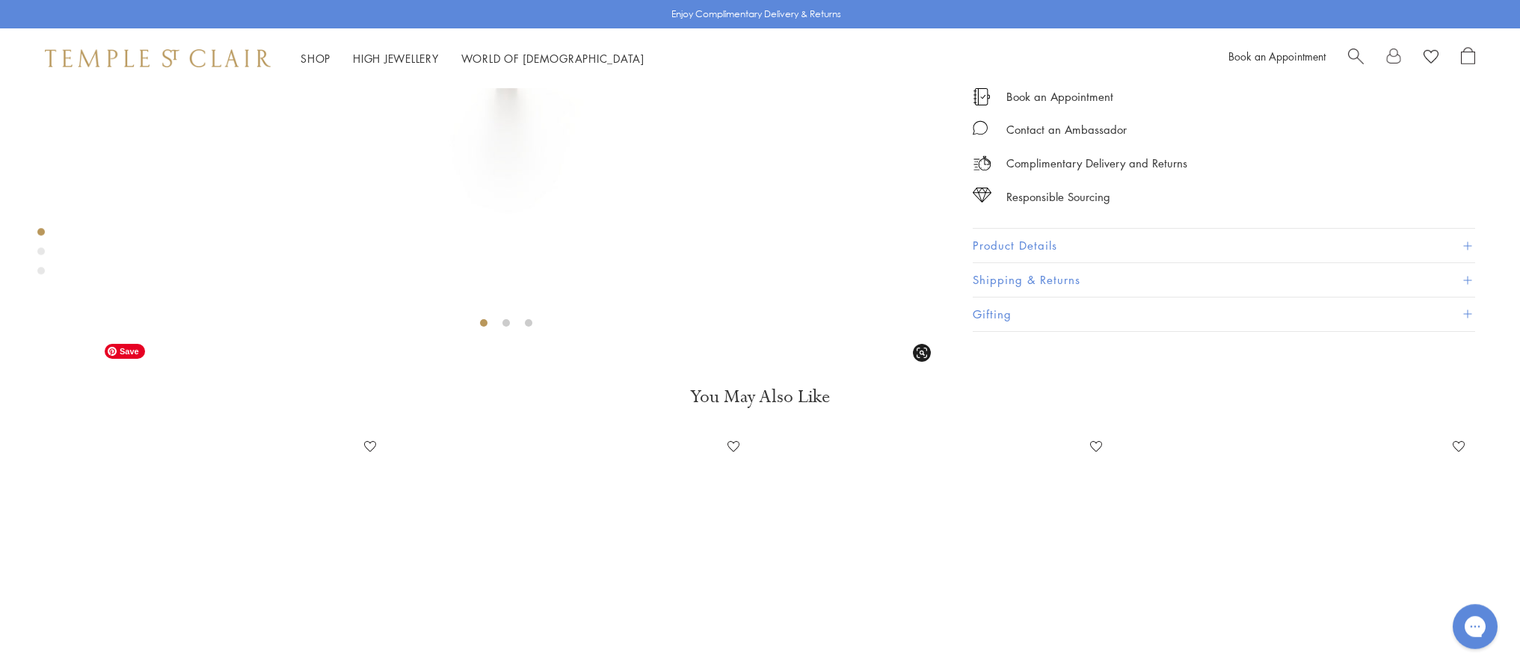
scroll to position [302, 0]
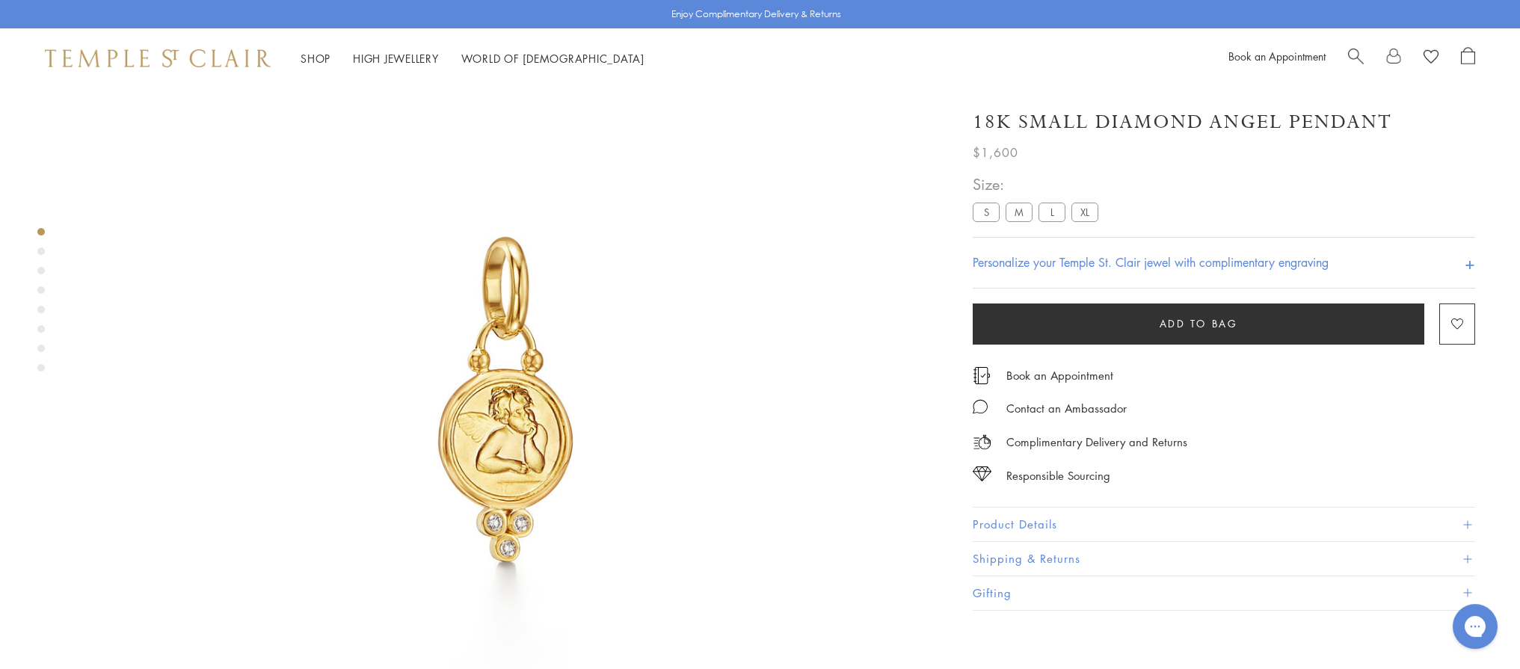
scroll to position [137, 0]
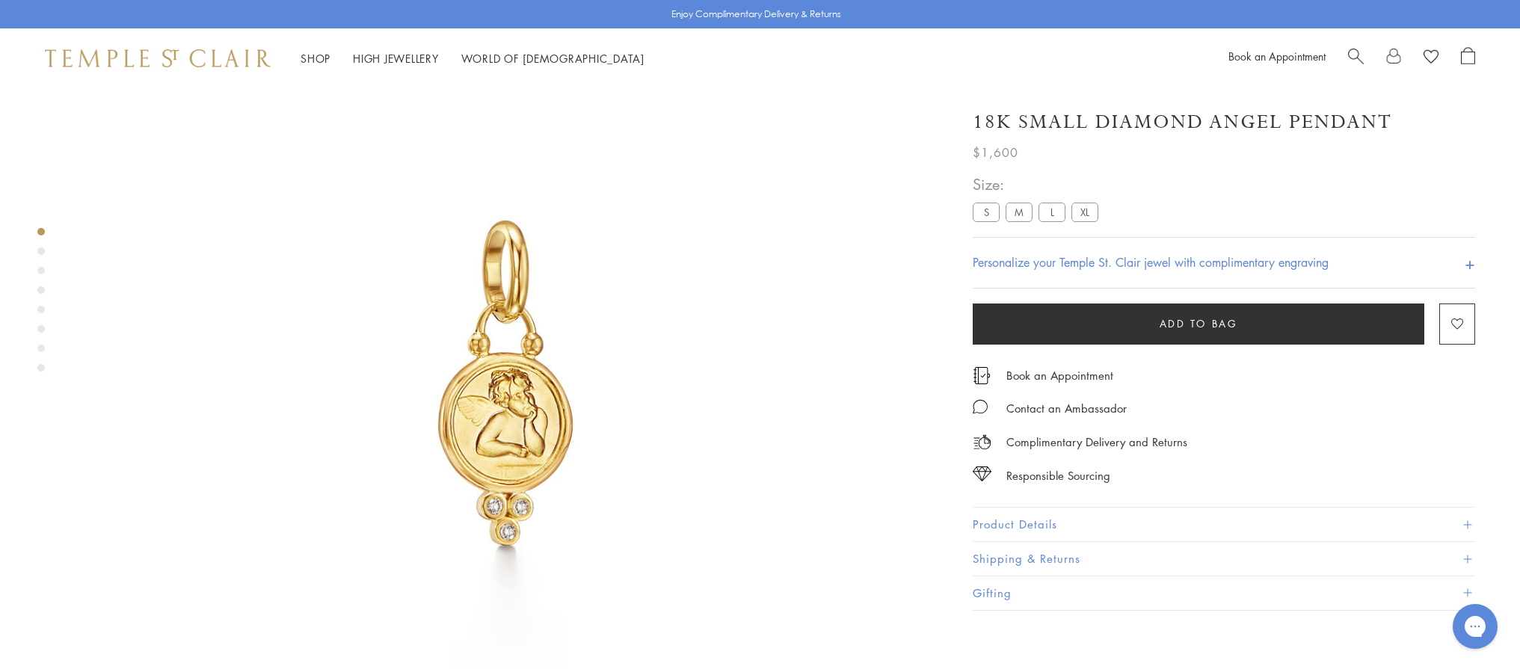
click at [1077, 206] on label "XL" at bounding box center [1084, 212] width 27 height 19
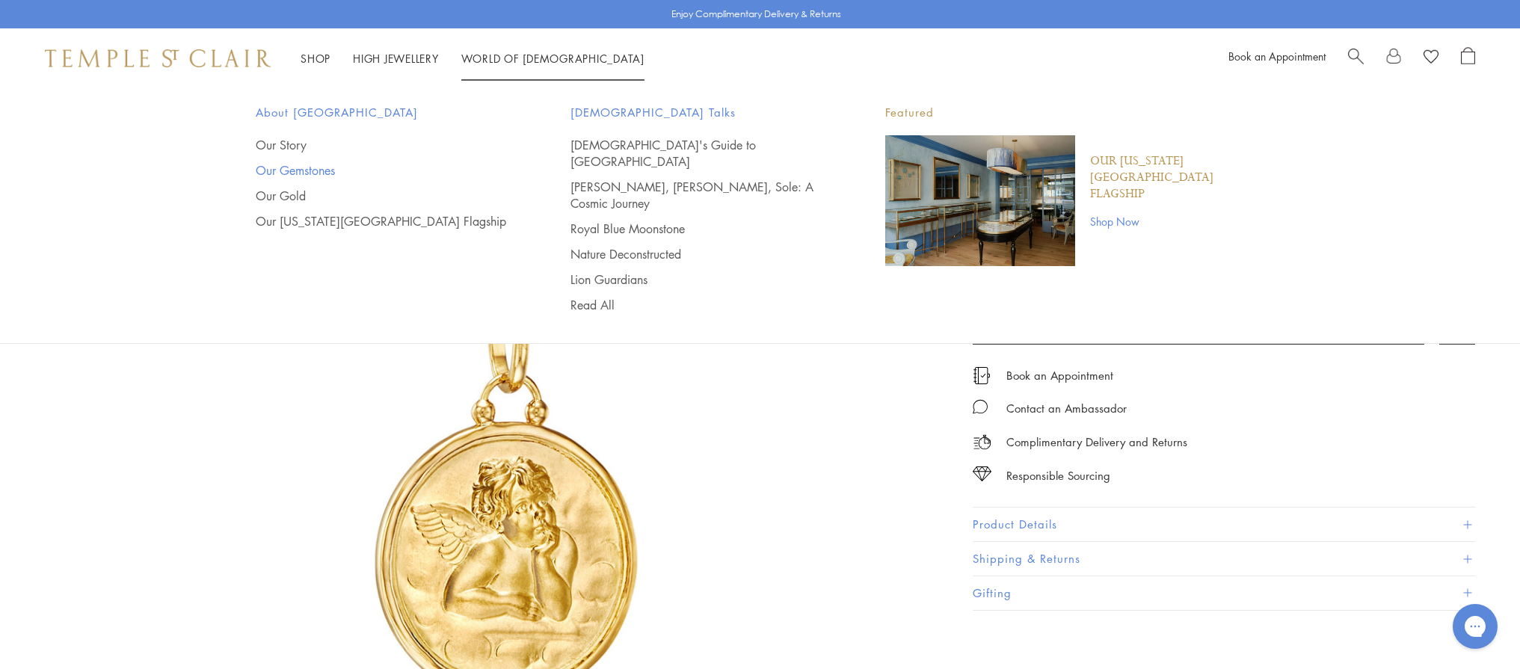
click at [304, 163] on link "Our Gemstones" at bounding box center [383, 170] width 255 height 16
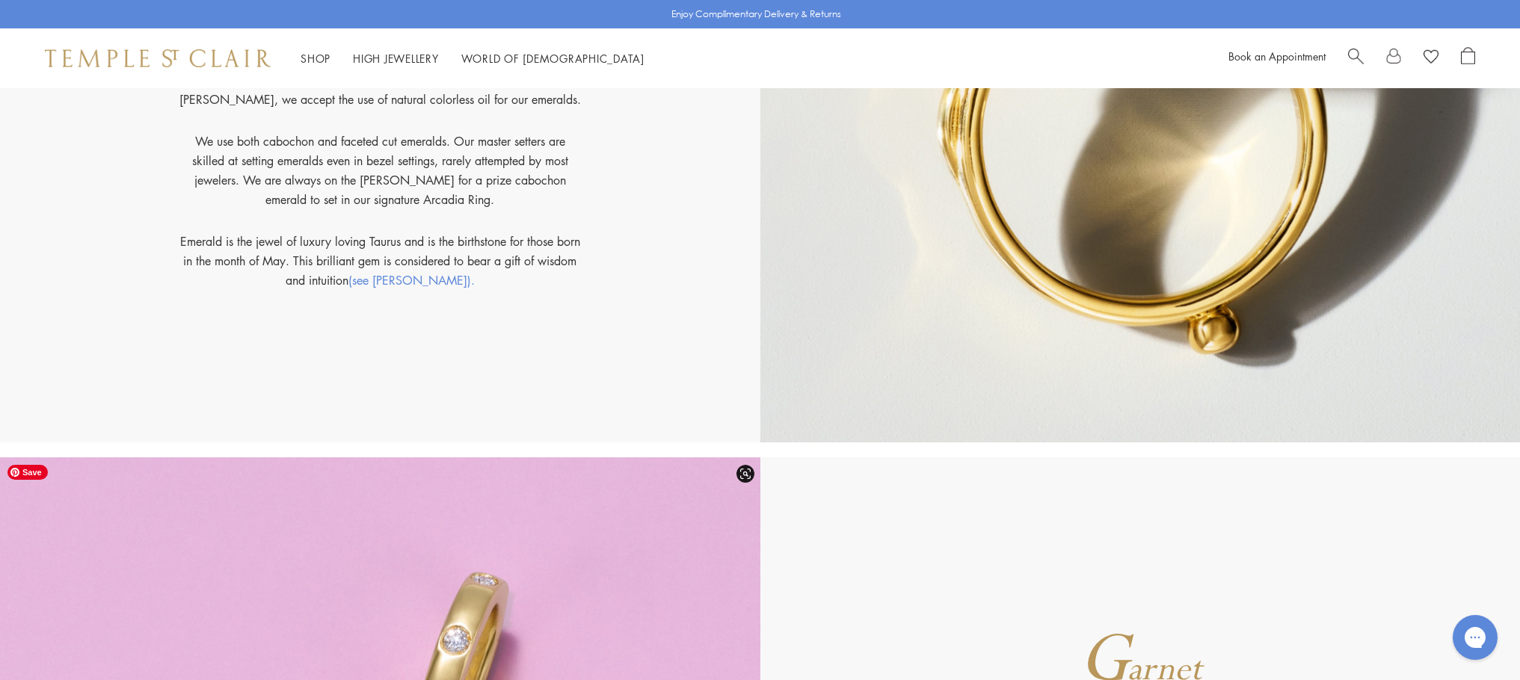
scroll to position [4572, 0]
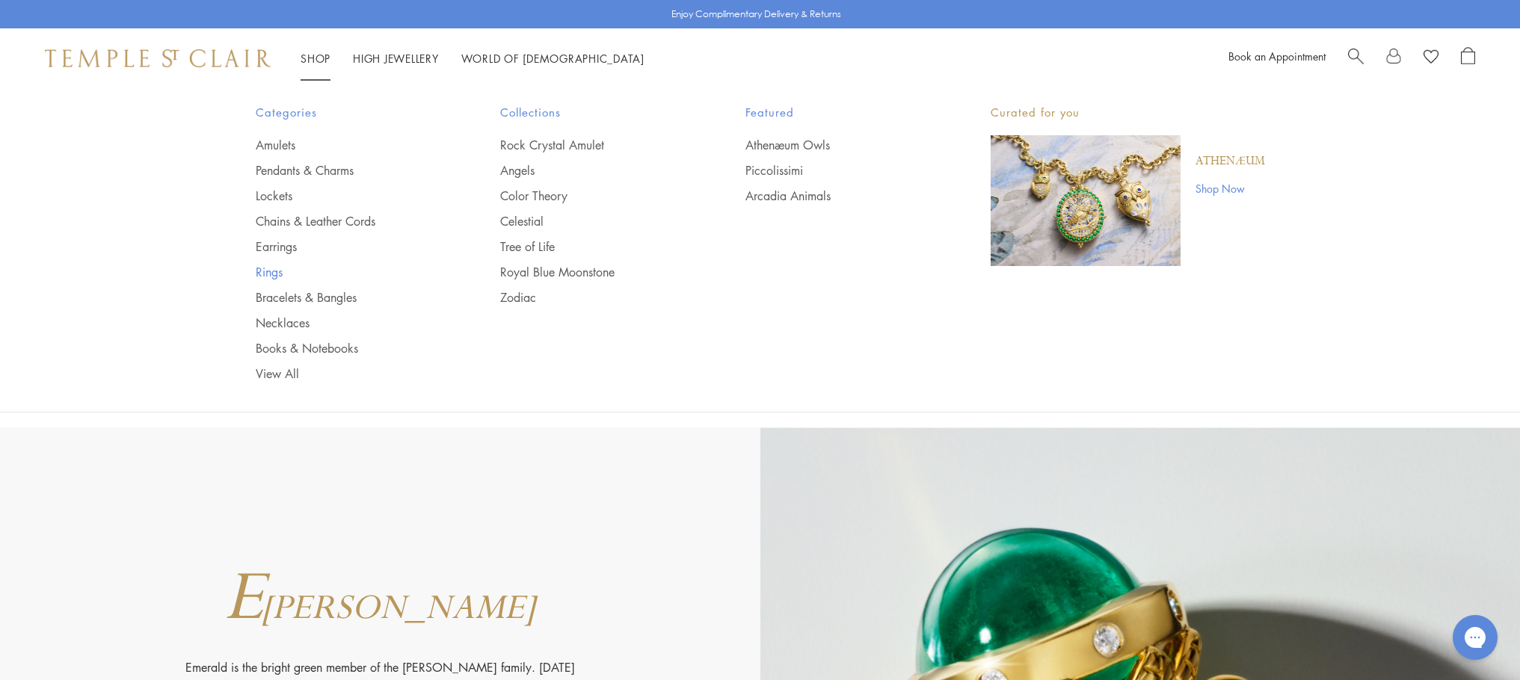
click at [266, 269] on link "Rings" at bounding box center [348, 272] width 185 height 16
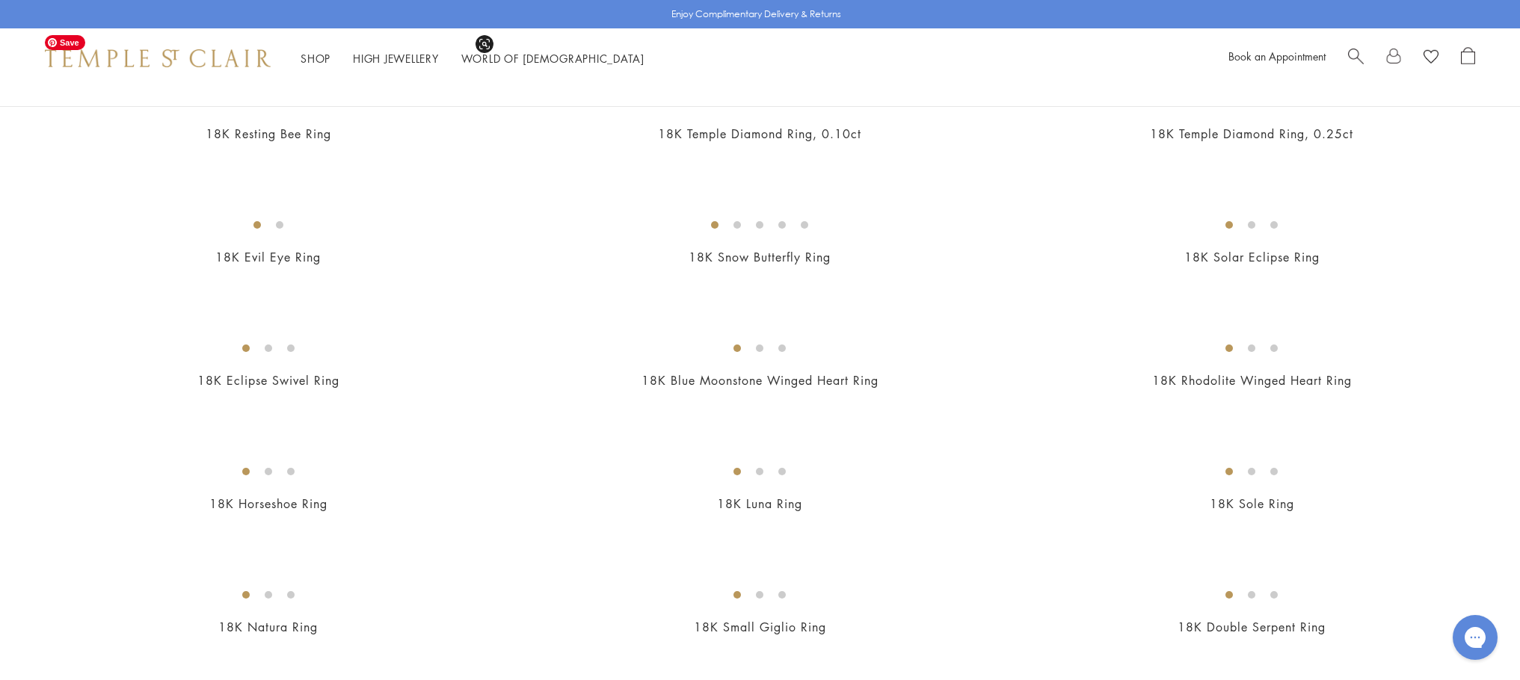
scroll to position [987, 0]
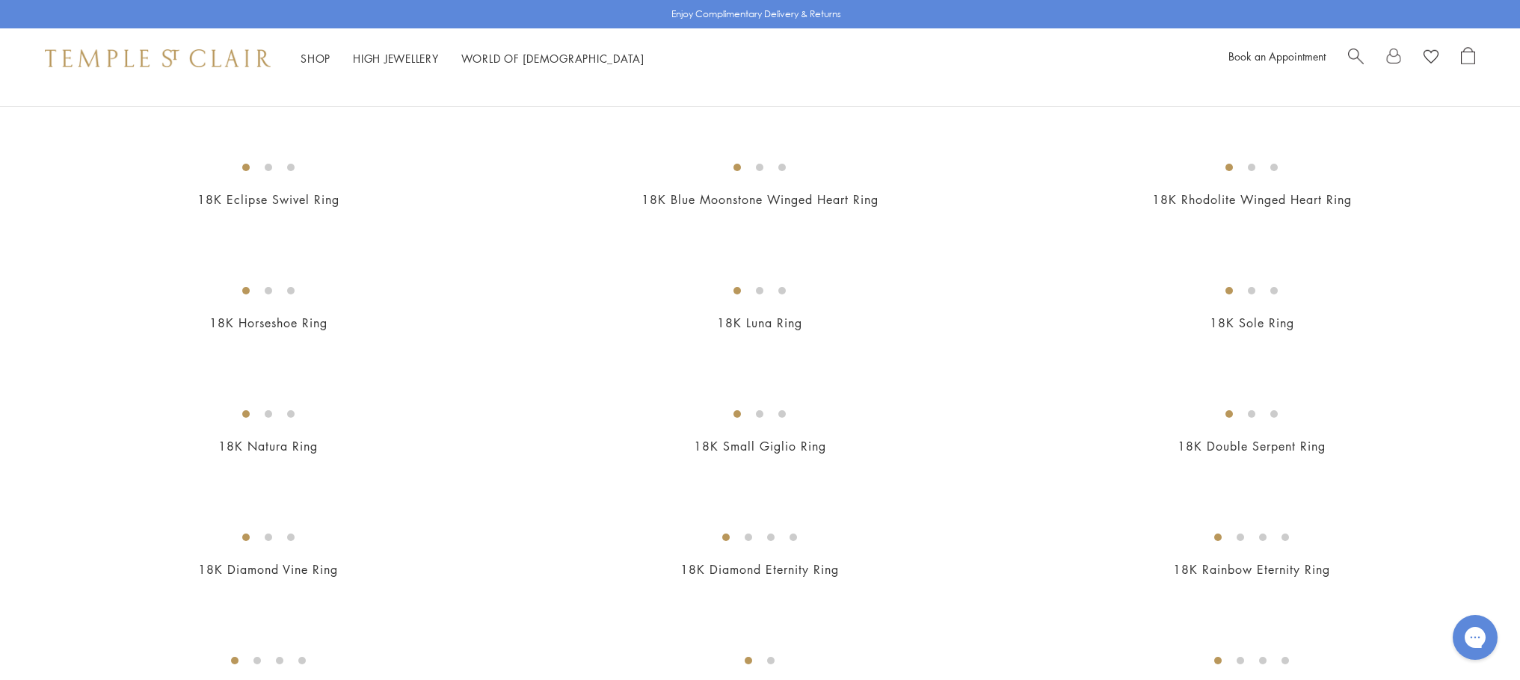
click at [0, 0] on img at bounding box center [0, 0] width 0 height 0
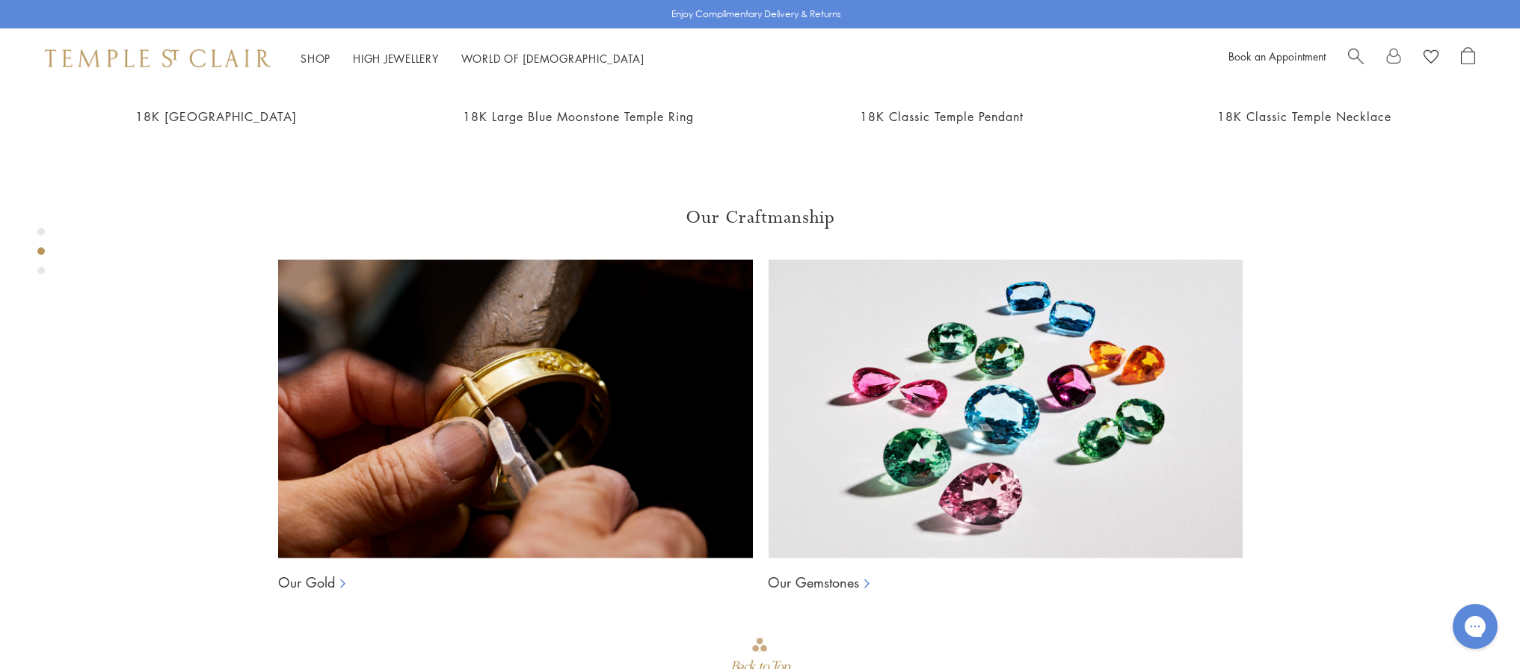
scroll to position [516, 0]
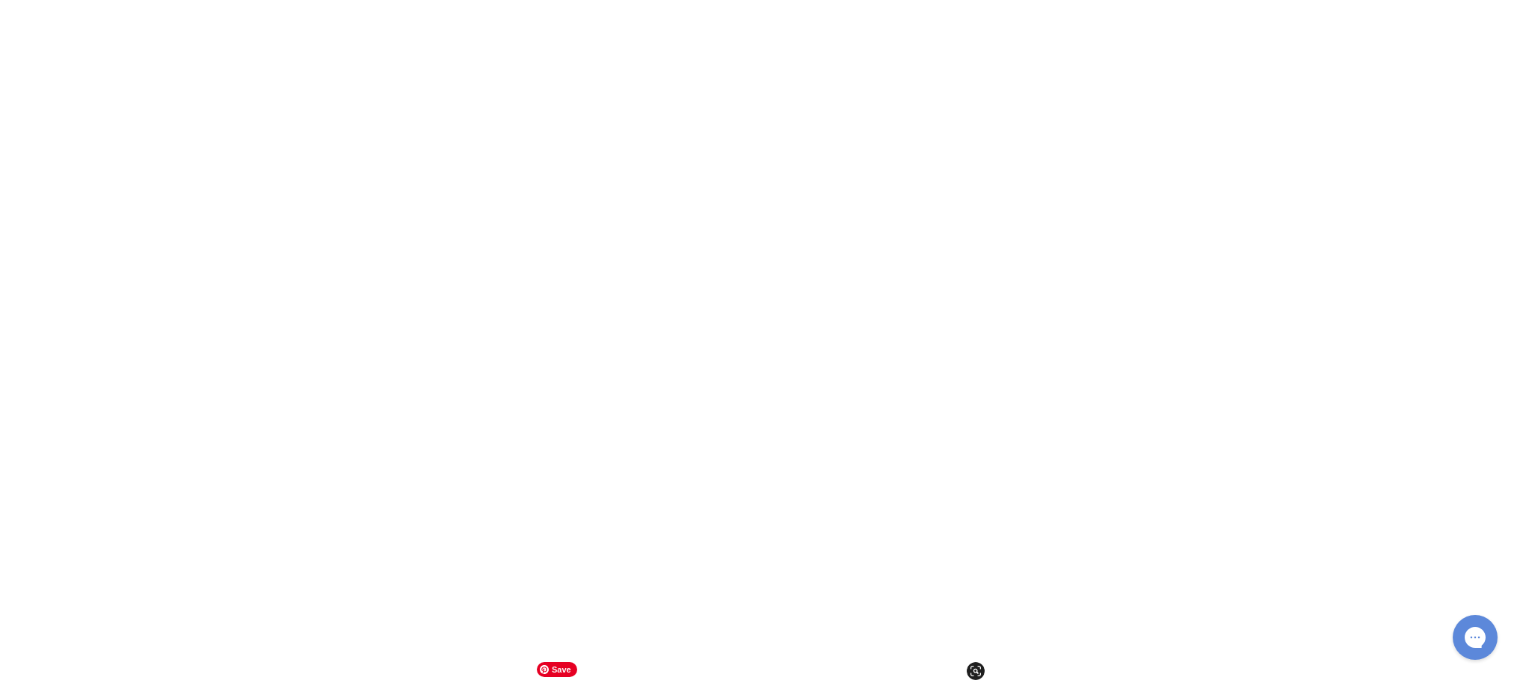
scroll to position [9062, 0]
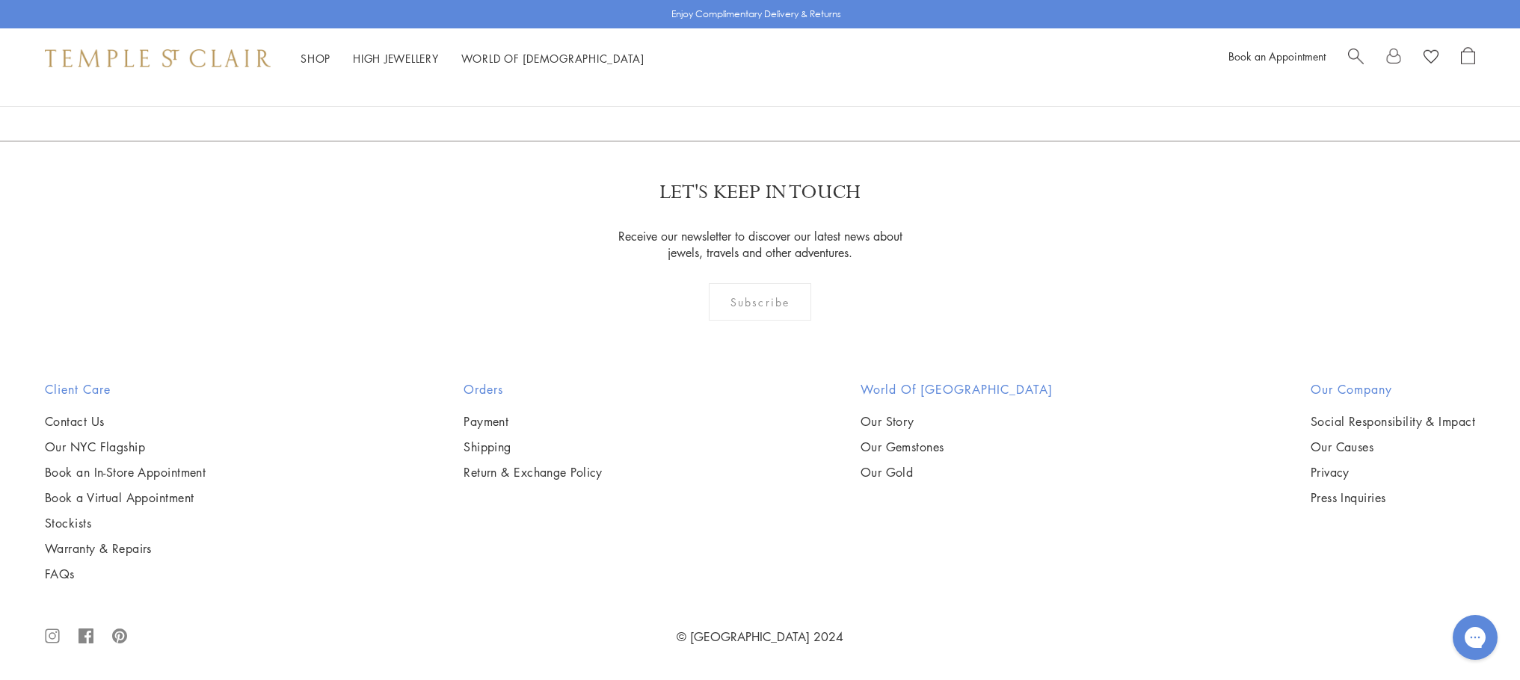
click at [758, 81] on link "2" at bounding box center [760, 60] width 49 height 41
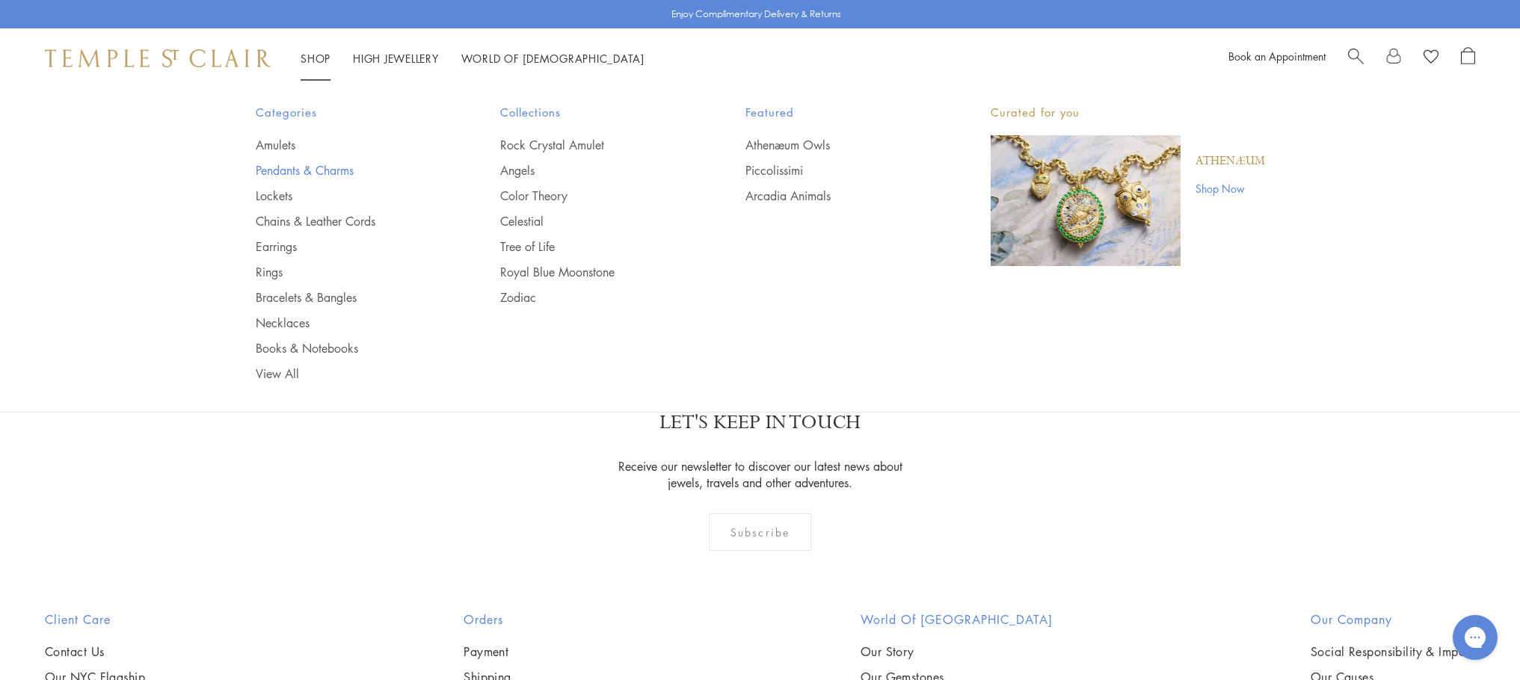
click at [318, 170] on link "Pendants & Charms" at bounding box center [348, 170] width 185 height 16
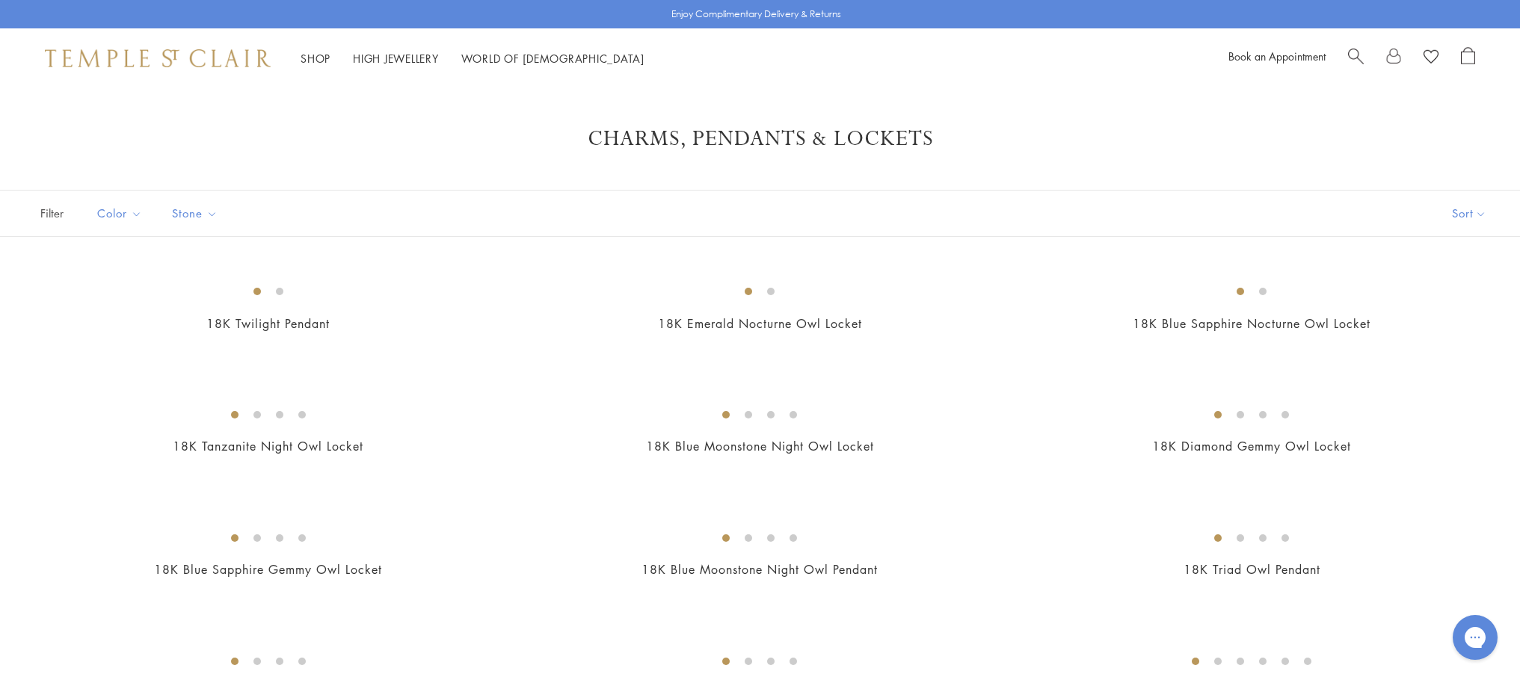
click at [1357, 55] on span "Search" at bounding box center [1356, 55] width 16 height 16
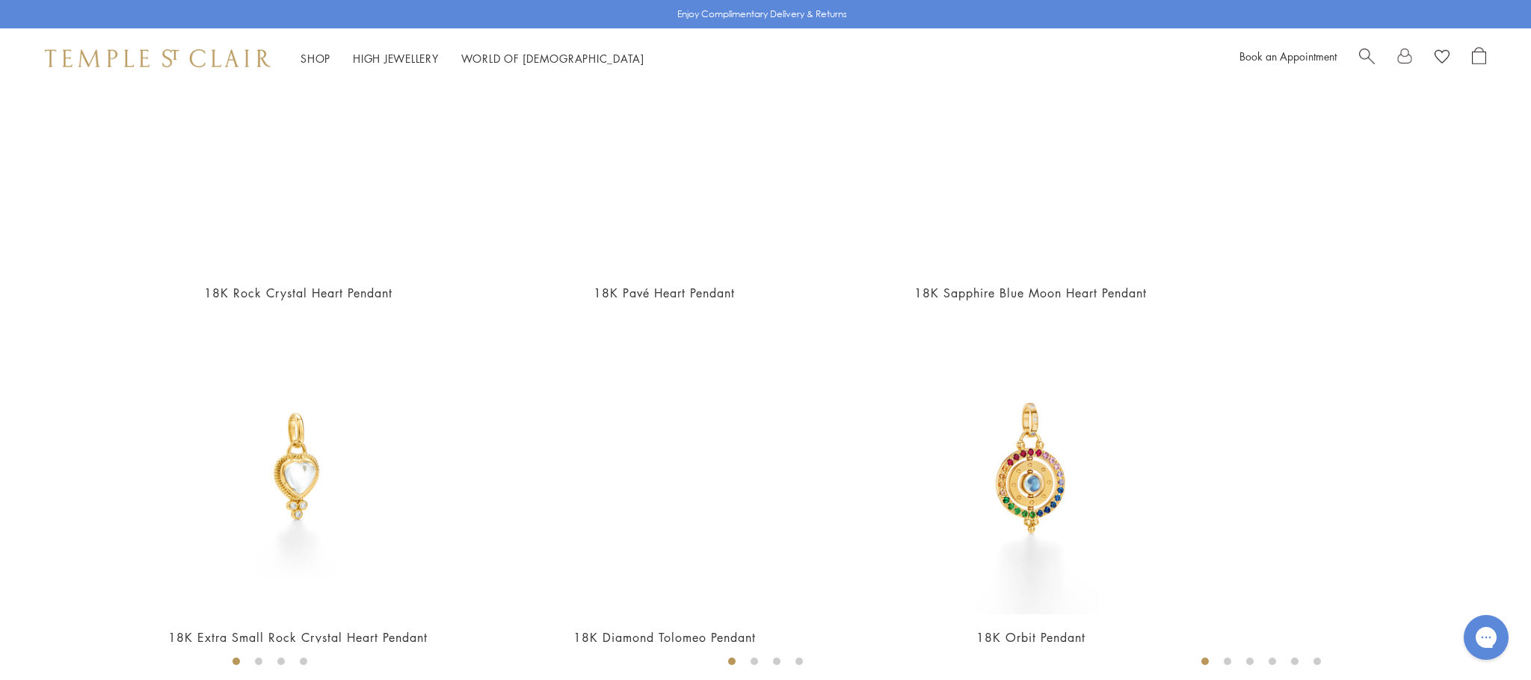
scroll to position [93, 0]
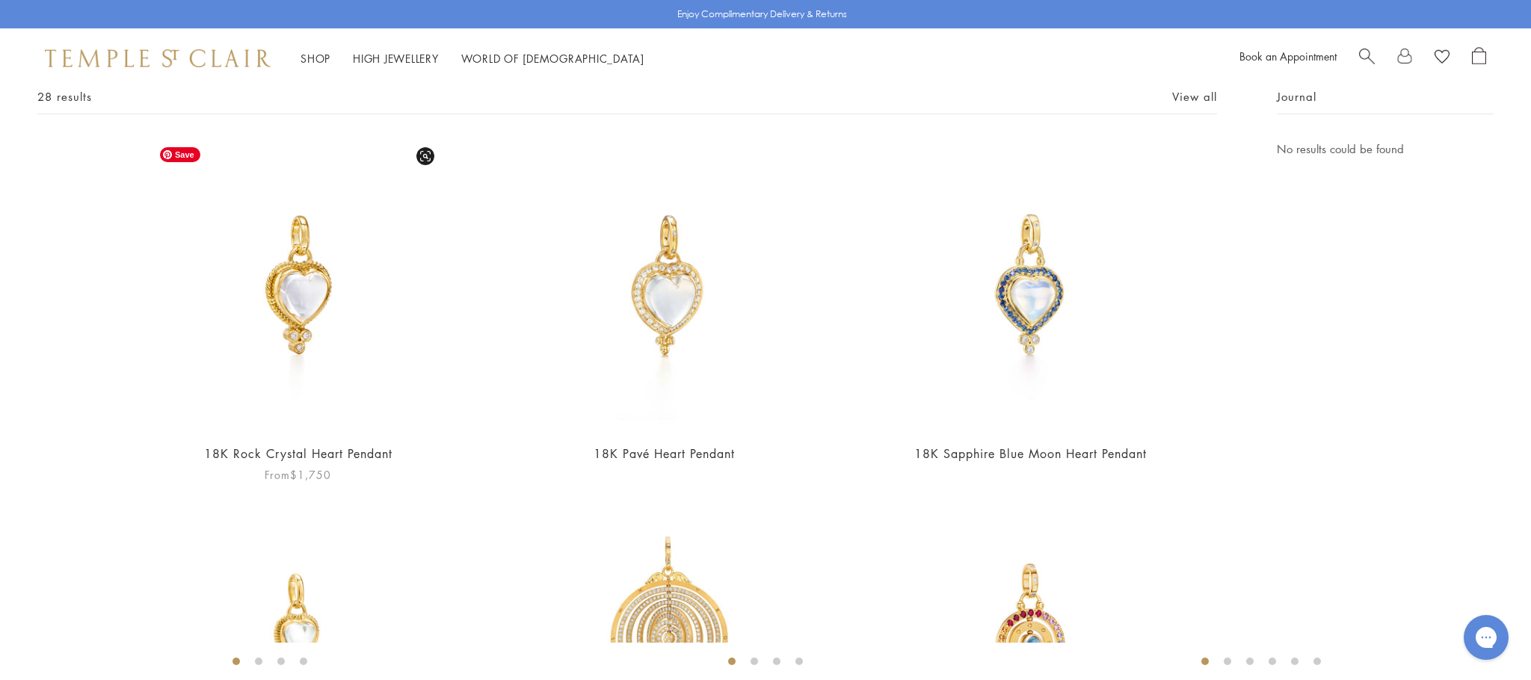
type input "**********"
click at [289, 309] on img at bounding box center [298, 286] width 292 height 292
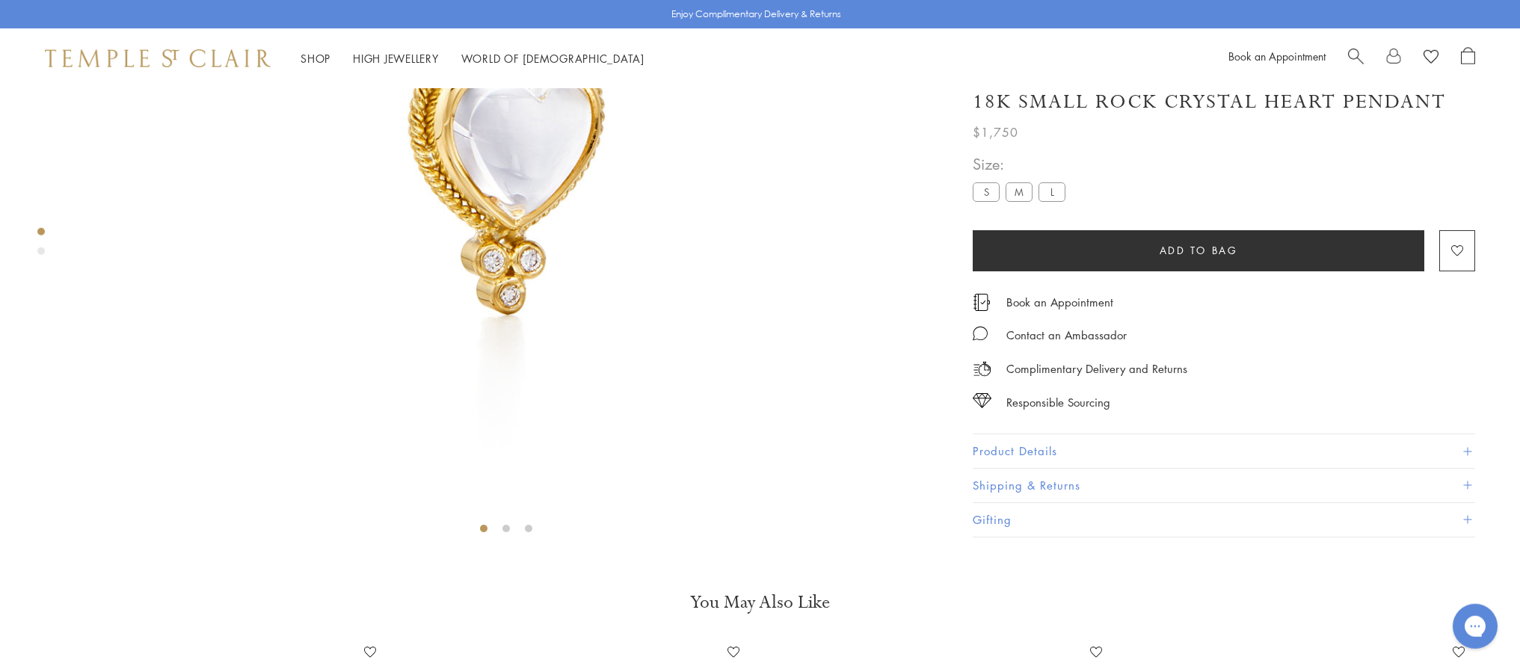
scroll to position [401, 0]
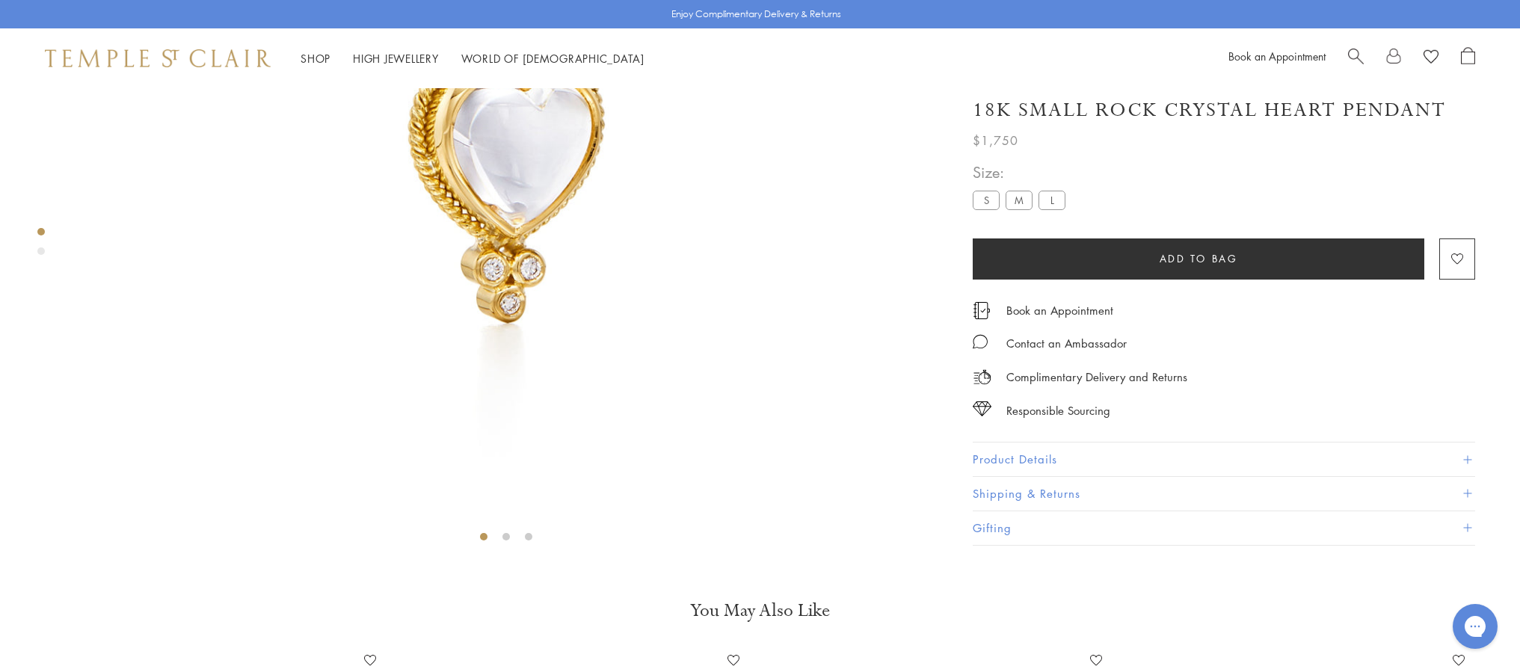
click at [1023, 210] on label "M" at bounding box center [1018, 200] width 27 height 19
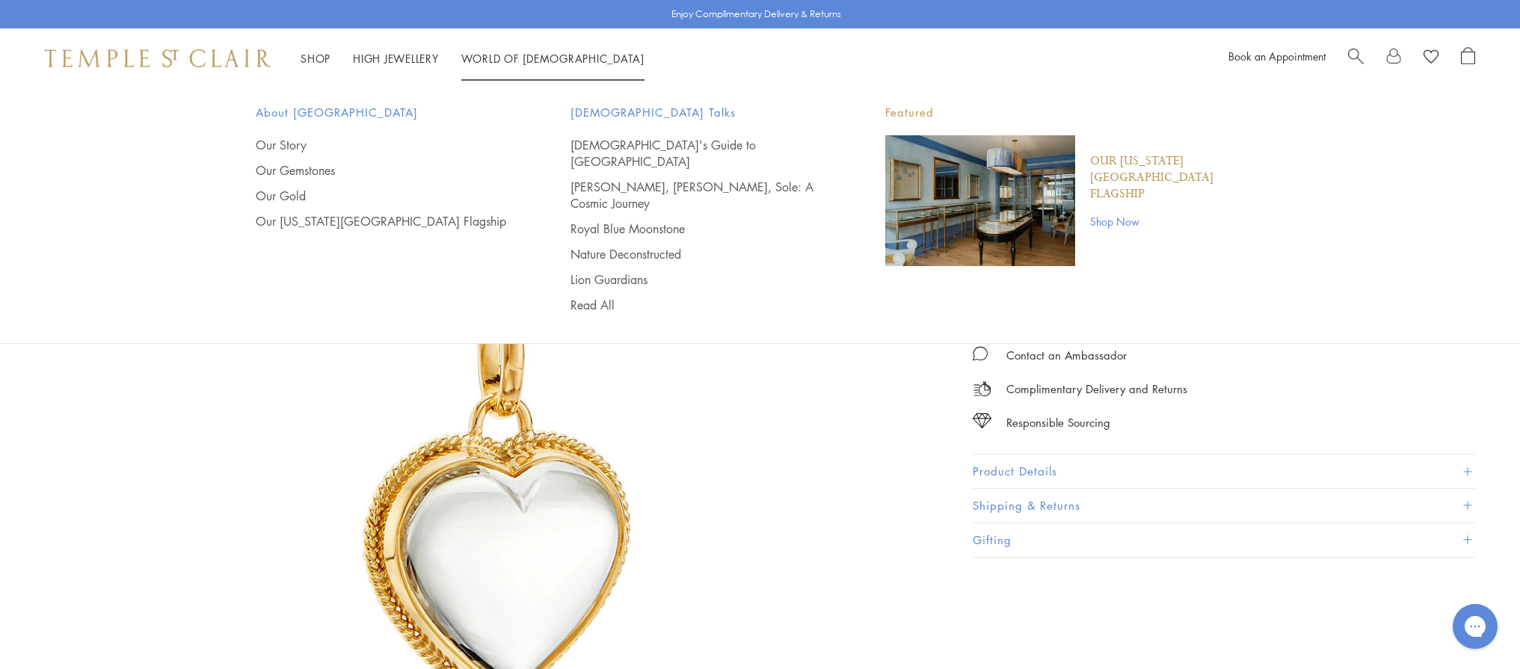
click at [1124, 167] on p "Our [US_STATE][GEOGRAPHIC_DATA] Flagship" at bounding box center [1177, 177] width 175 height 49
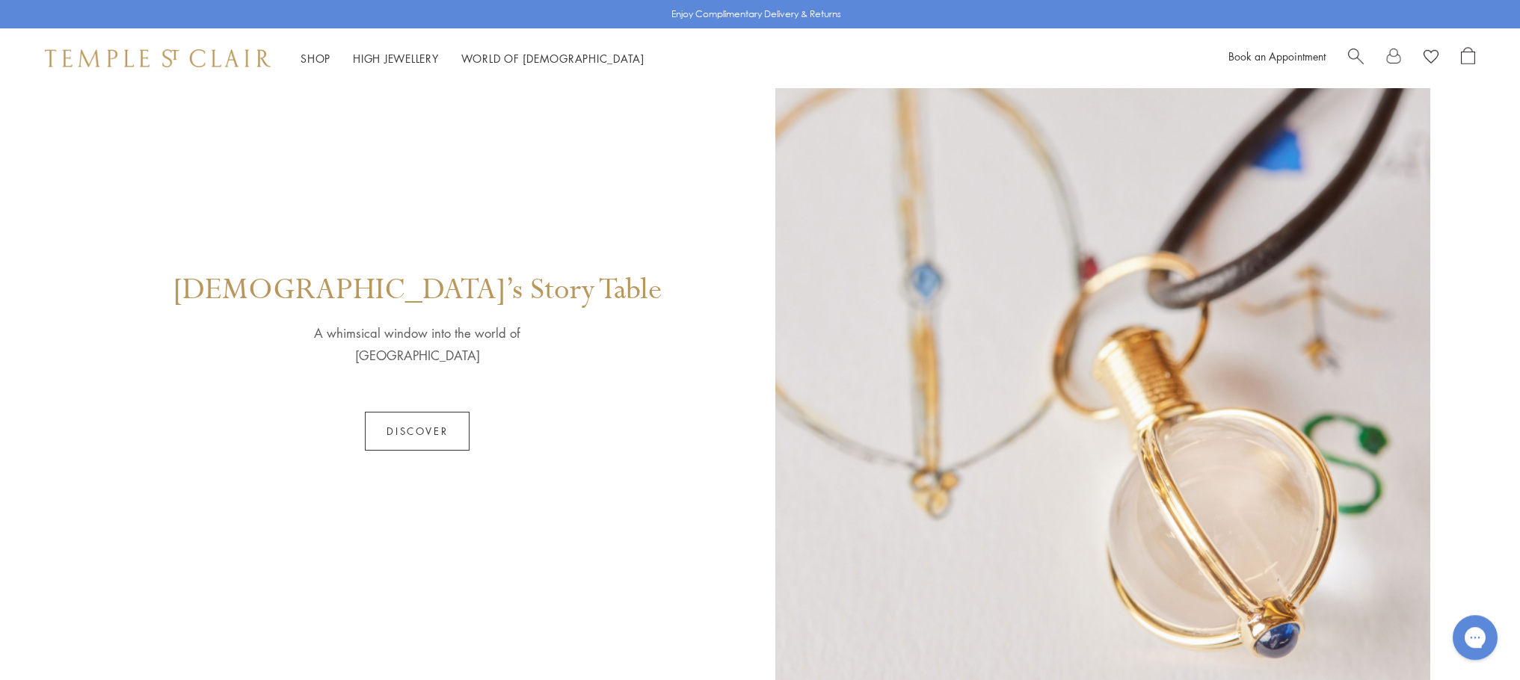
scroll to position [625, 0]
